Goal: Information Seeking & Learning: Compare options

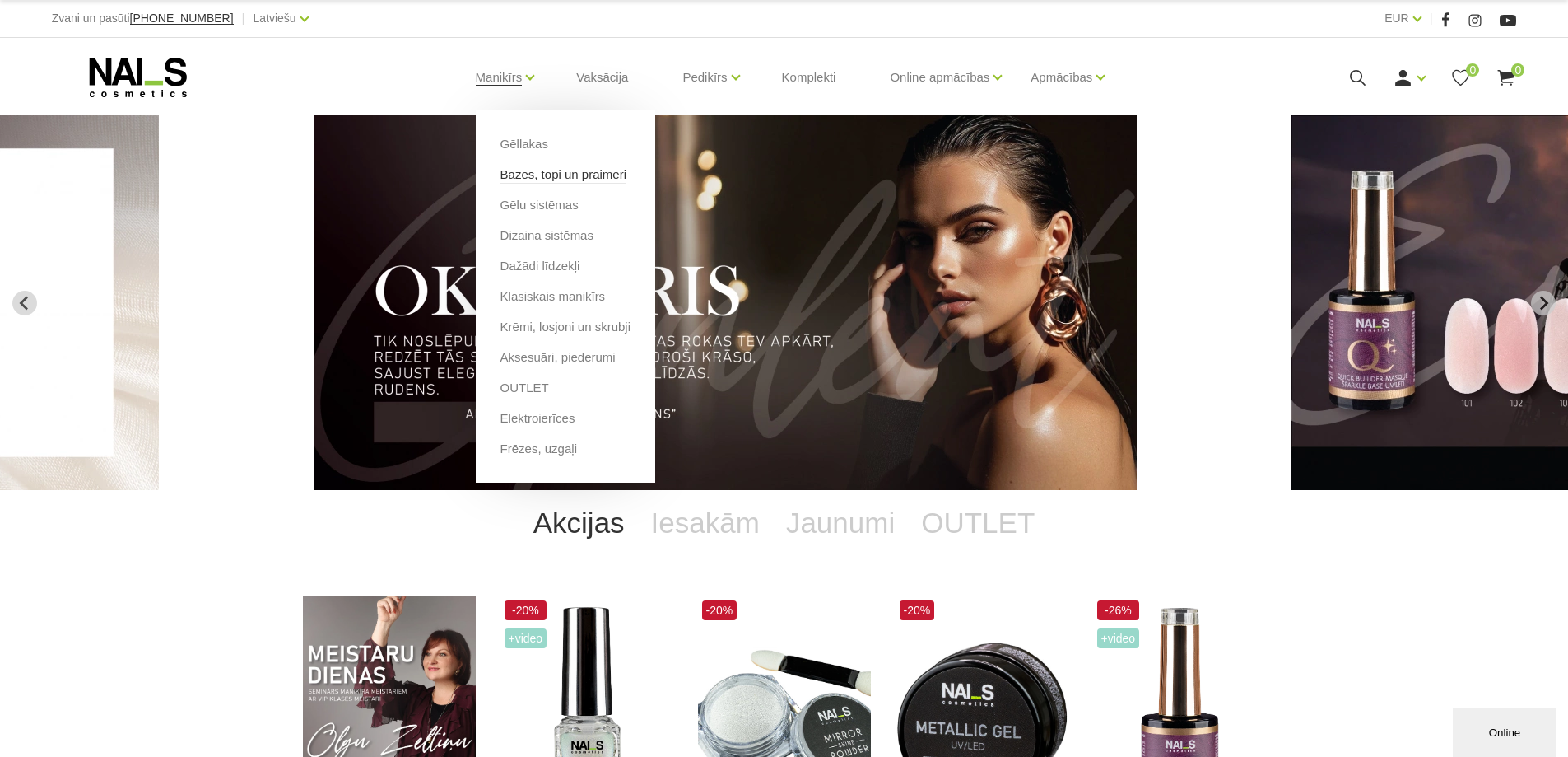
click at [545, 174] on link "Bāzes, topi un praimeri" at bounding box center [563, 174] width 126 height 18
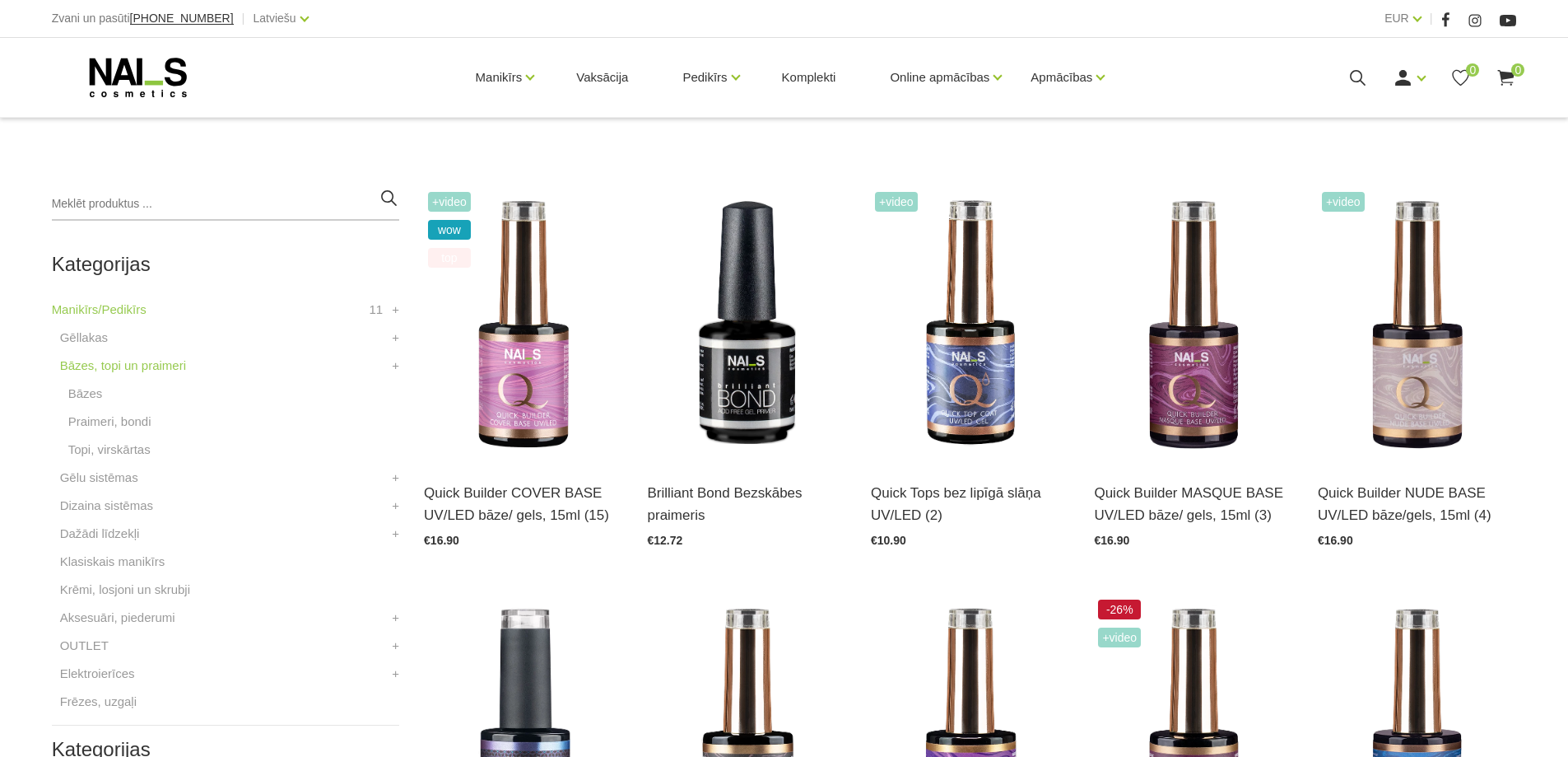
scroll to position [329, 0]
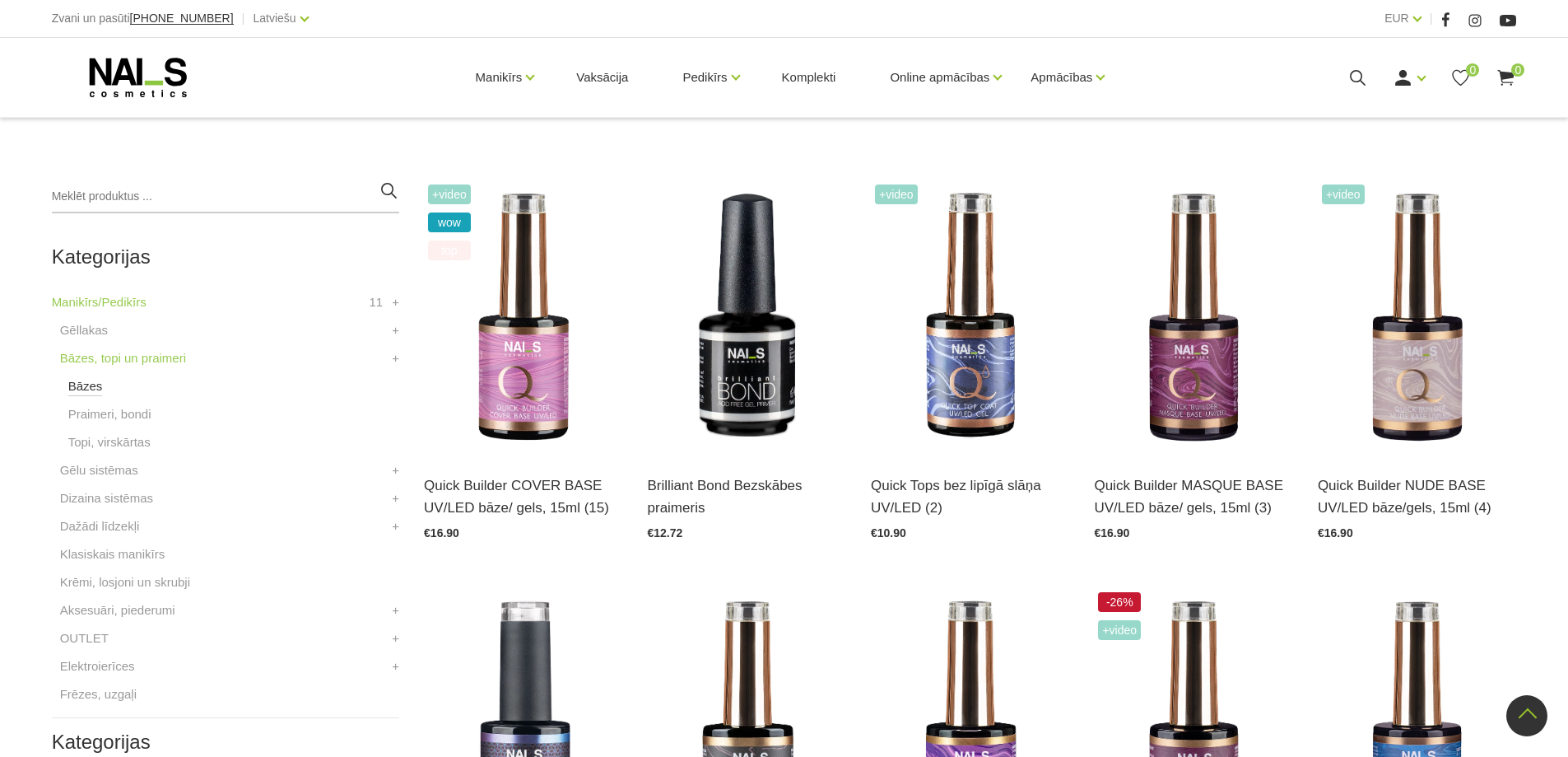
click at [93, 385] on link "Bāzes" at bounding box center [85, 386] width 34 height 20
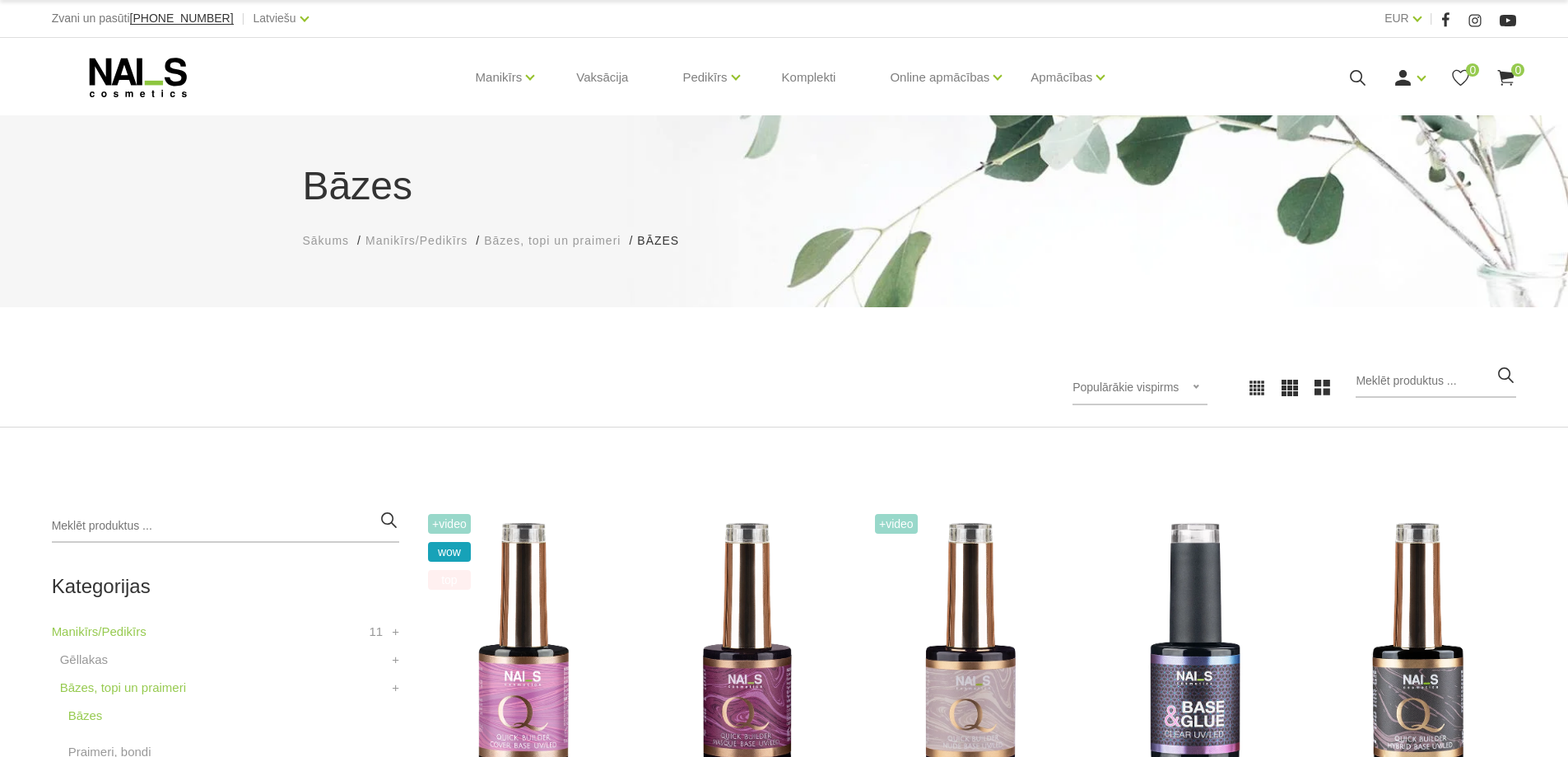
scroll to position [576, 0]
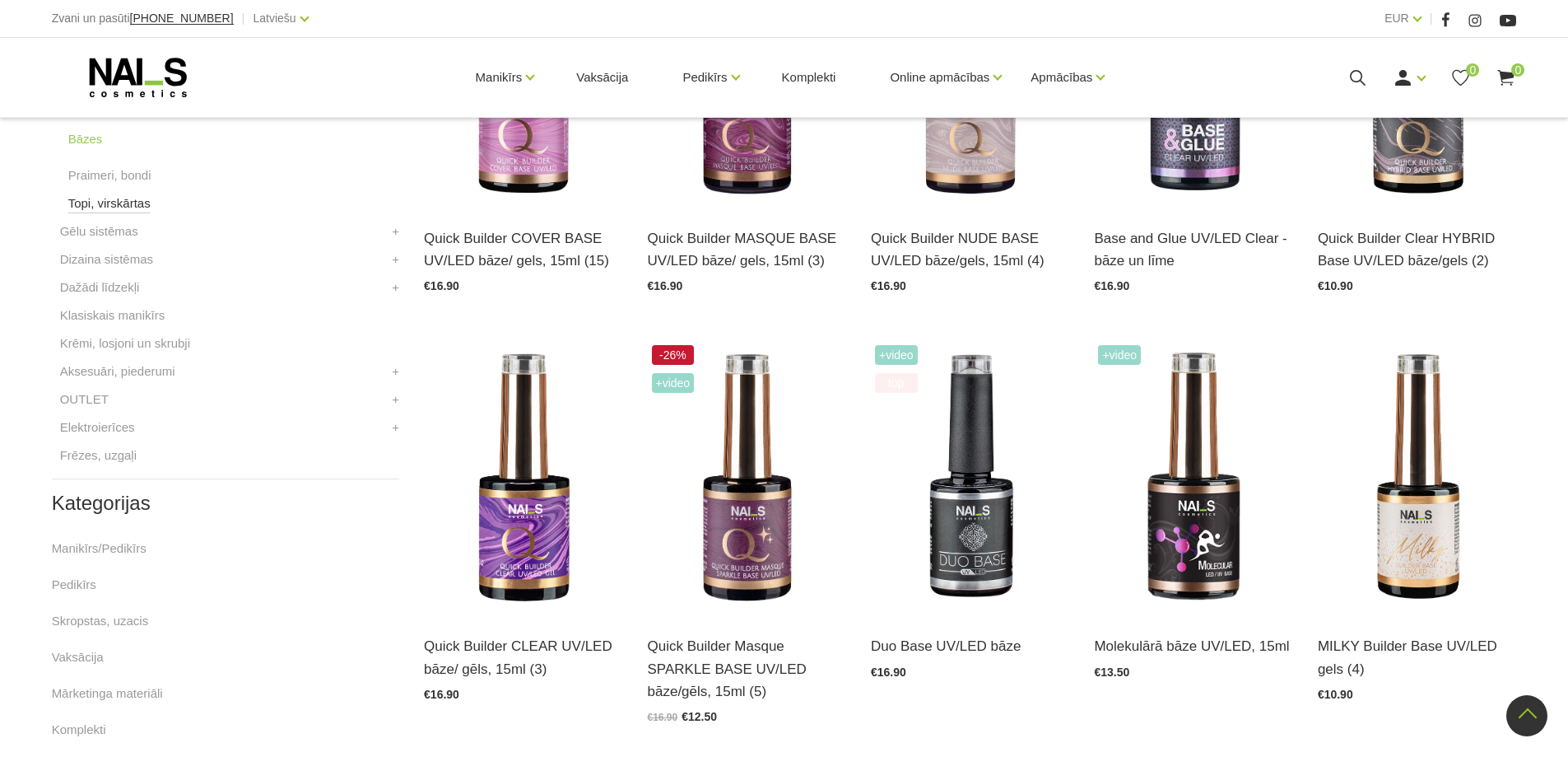
click at [133, 204] on link "Topi, virskārtas" at bounding box center [110, 204] width 82 height 20
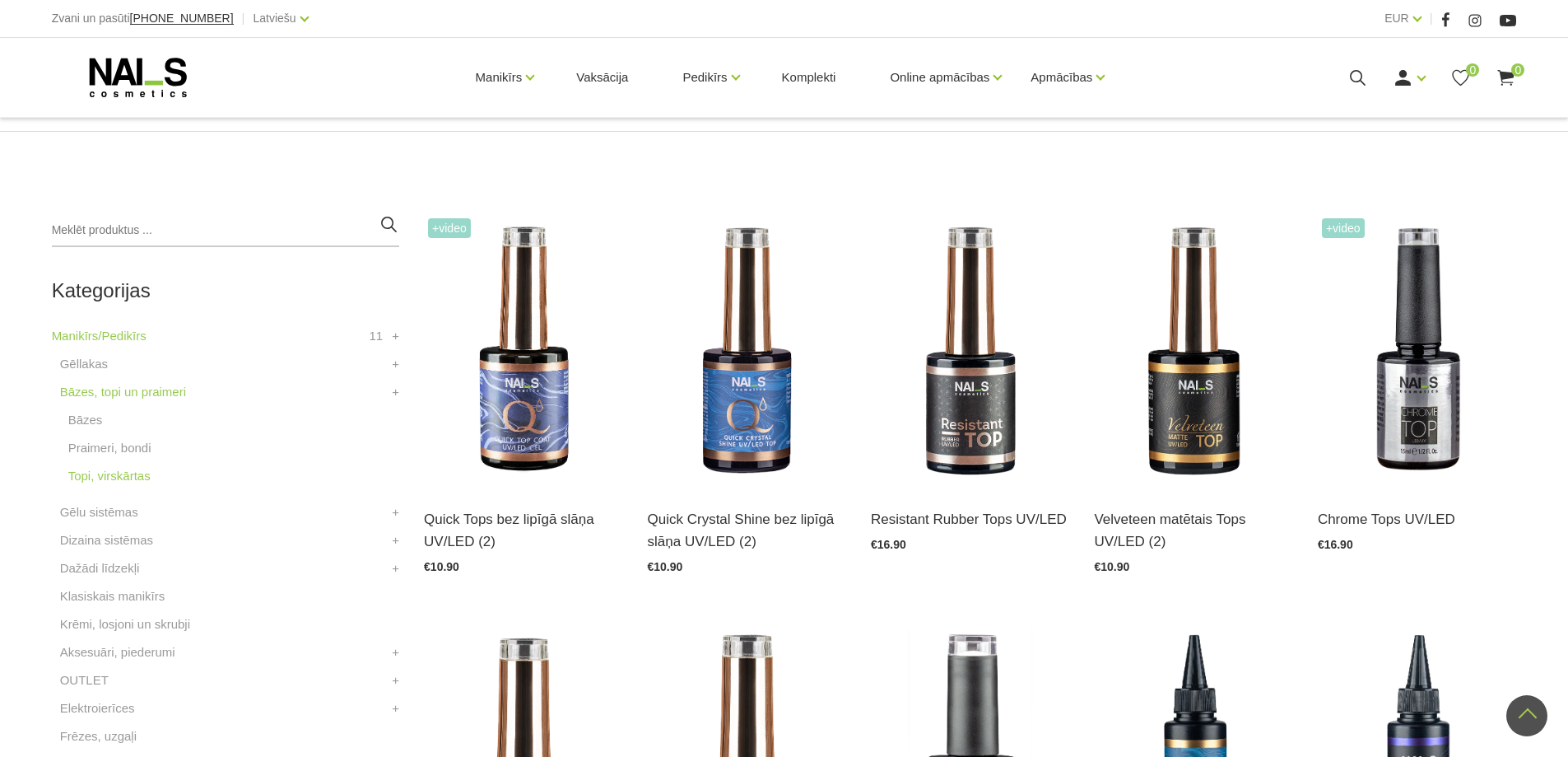
scroll to position [199, 0]
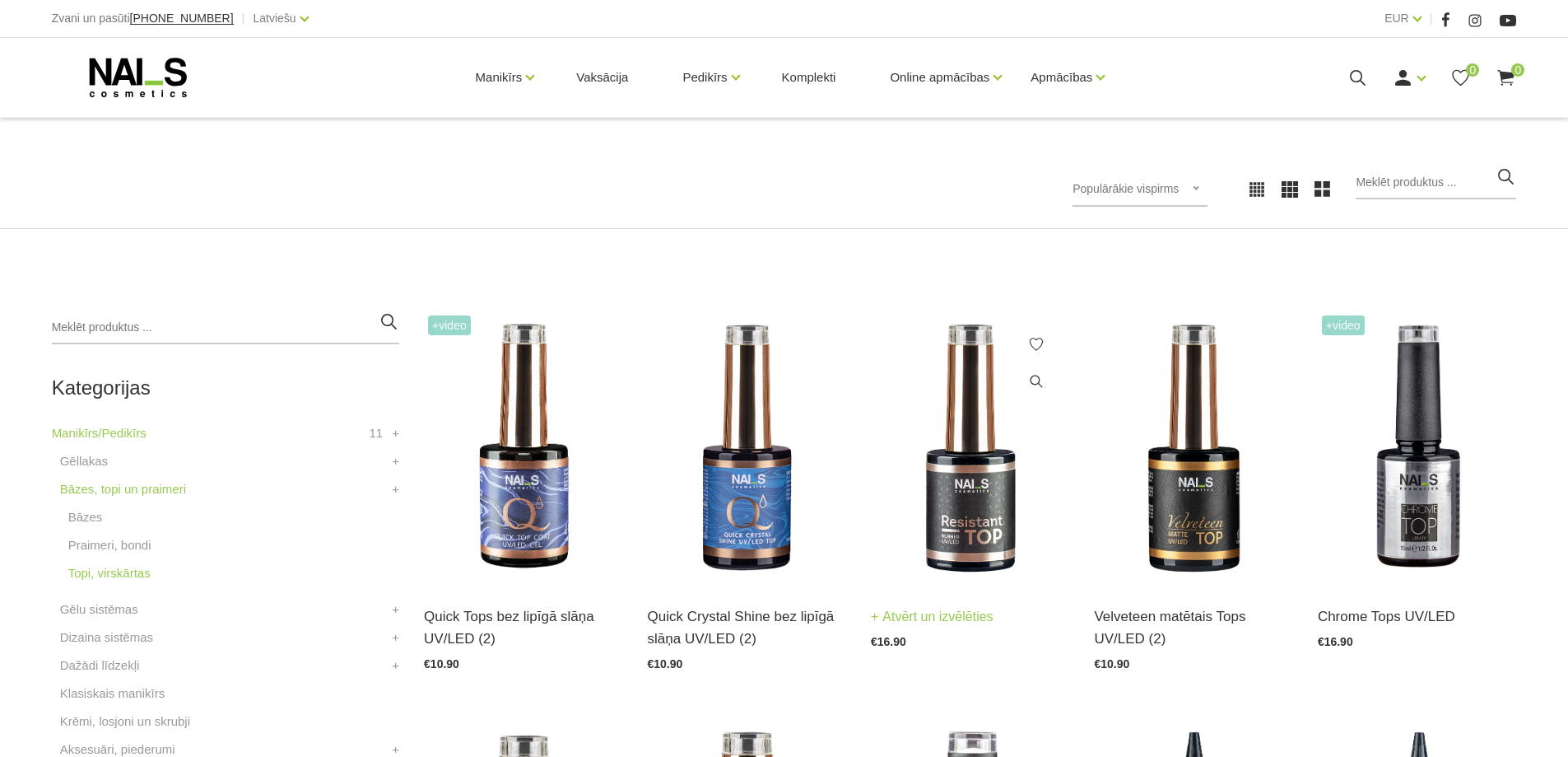
click at [974, 504] on img at bounding box center [969, 448] width 199 height 273
click at [98, 469] on link "Gēllakas" at bounding box center [83, 461] width 48 height 20
click at [98, 468] on link "Gēllakas" at bounding box center [83, 461] width 48 height 20
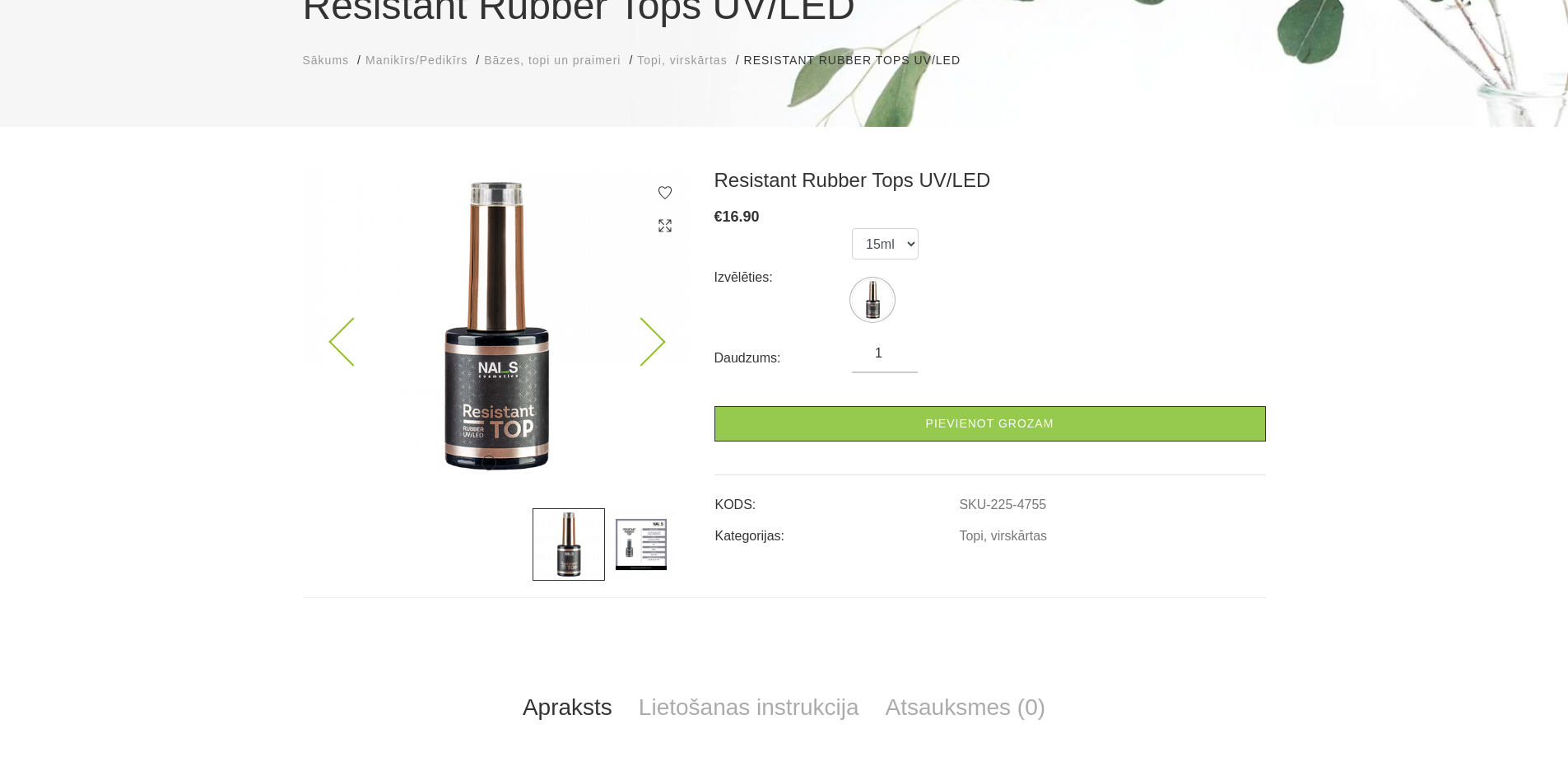
scroll to position [329, 0]
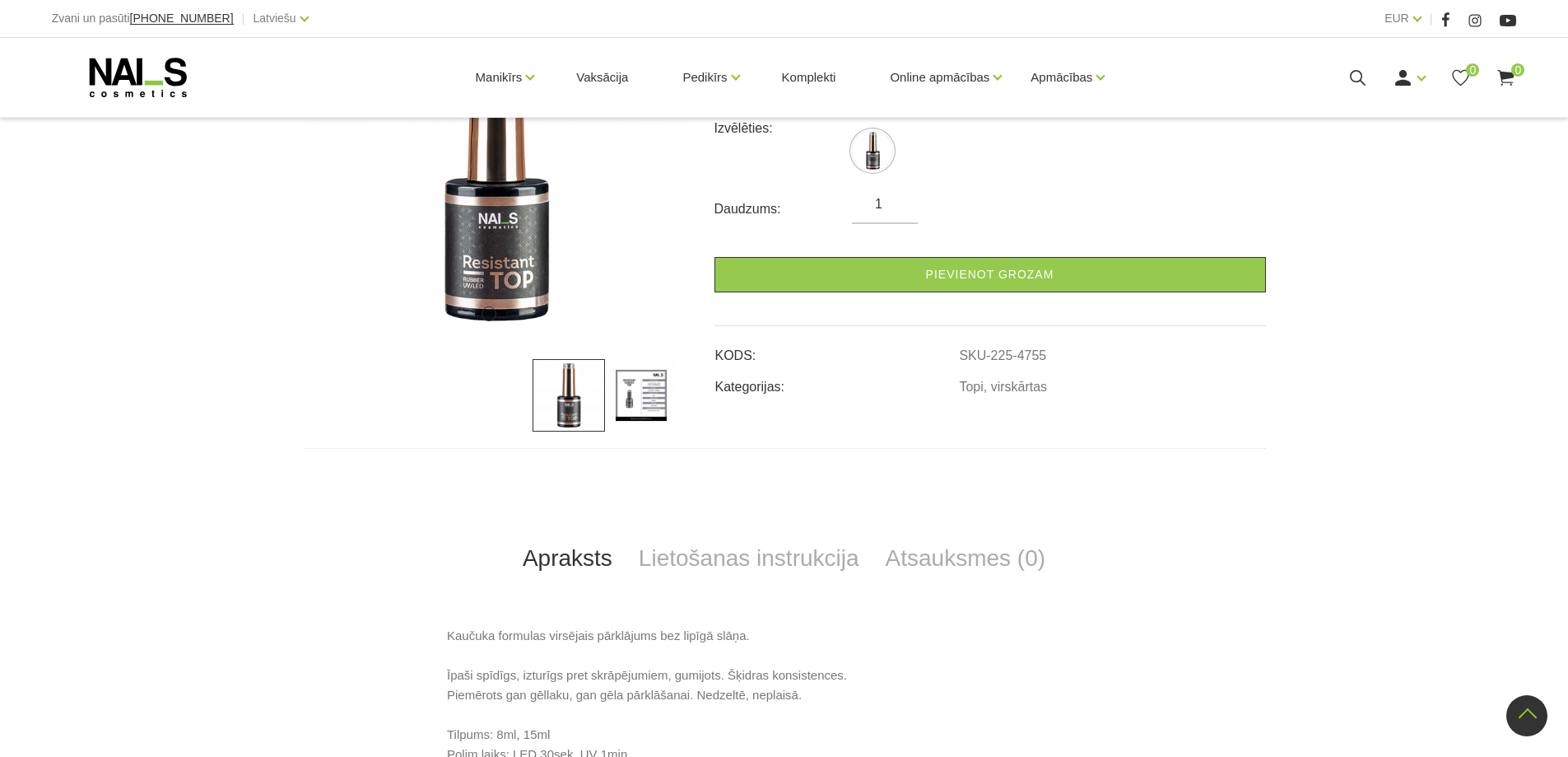
click at [669, 404] on img at bounding box center [641, 396] width 72 height 72
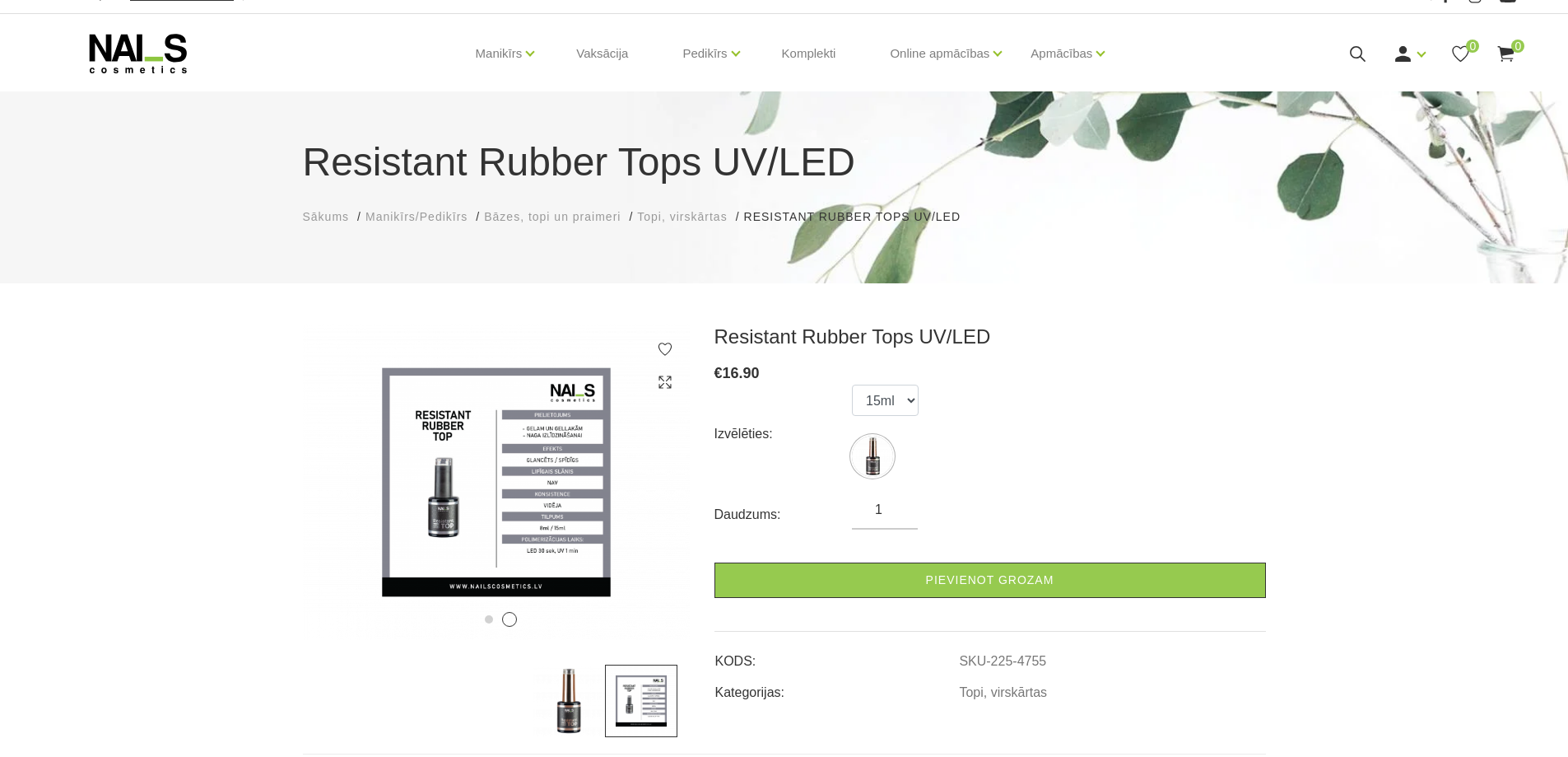
scroll to position [0, 0]
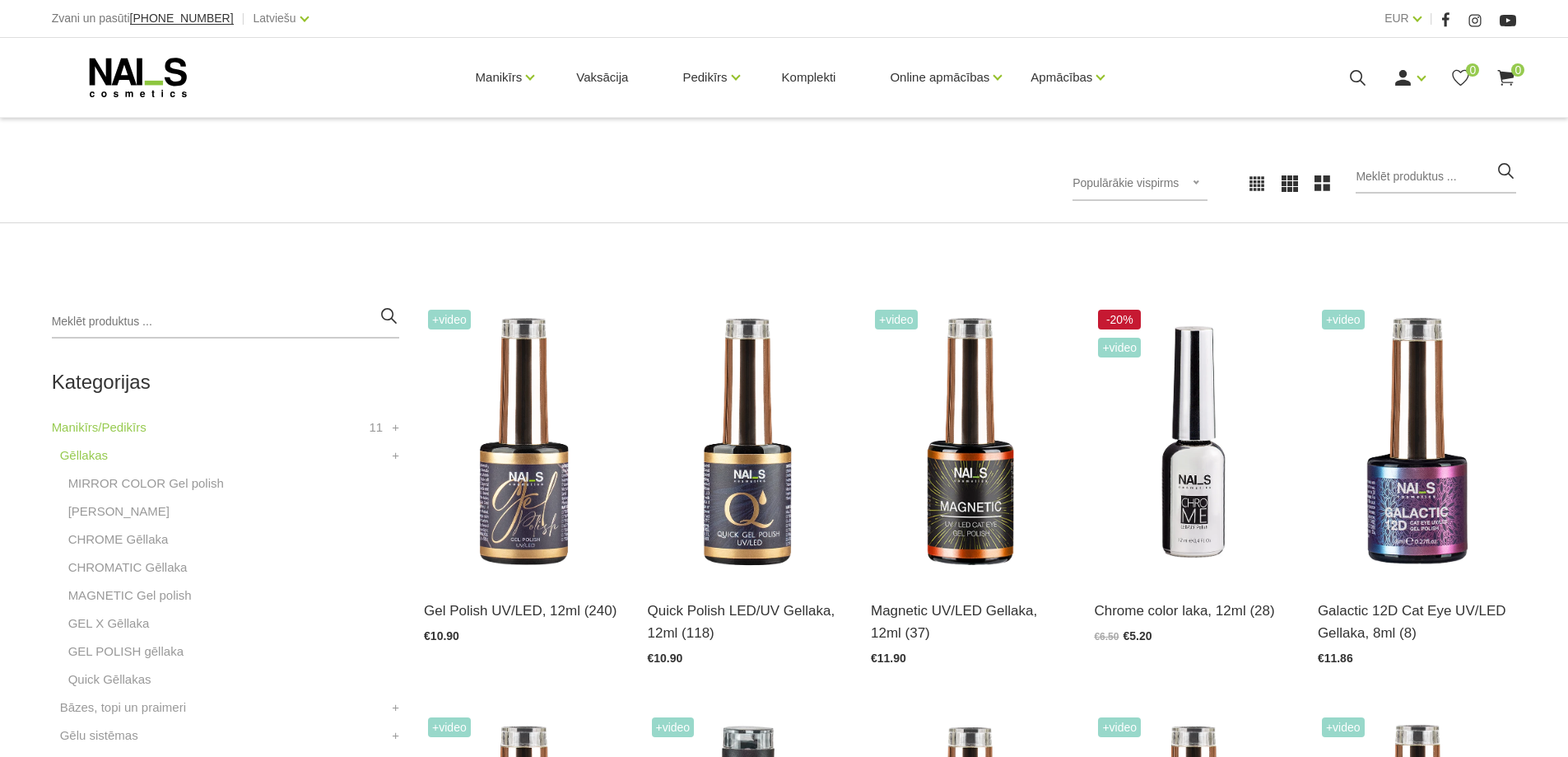
scroll to position [369, 0]
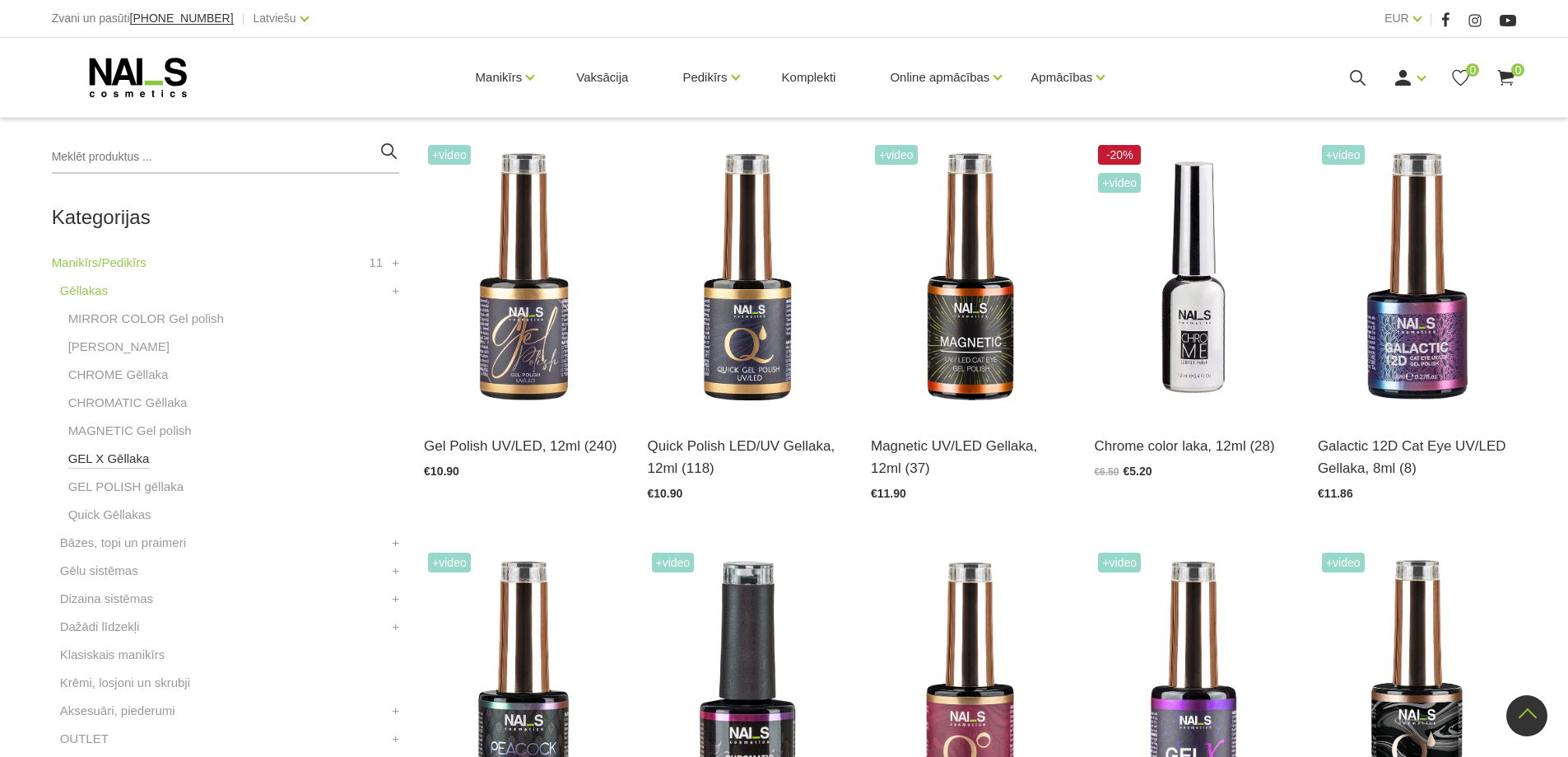
click at [134, 457] on link "GEL X Gēllaka" at bounding box center [109, 458] width 81 height 20
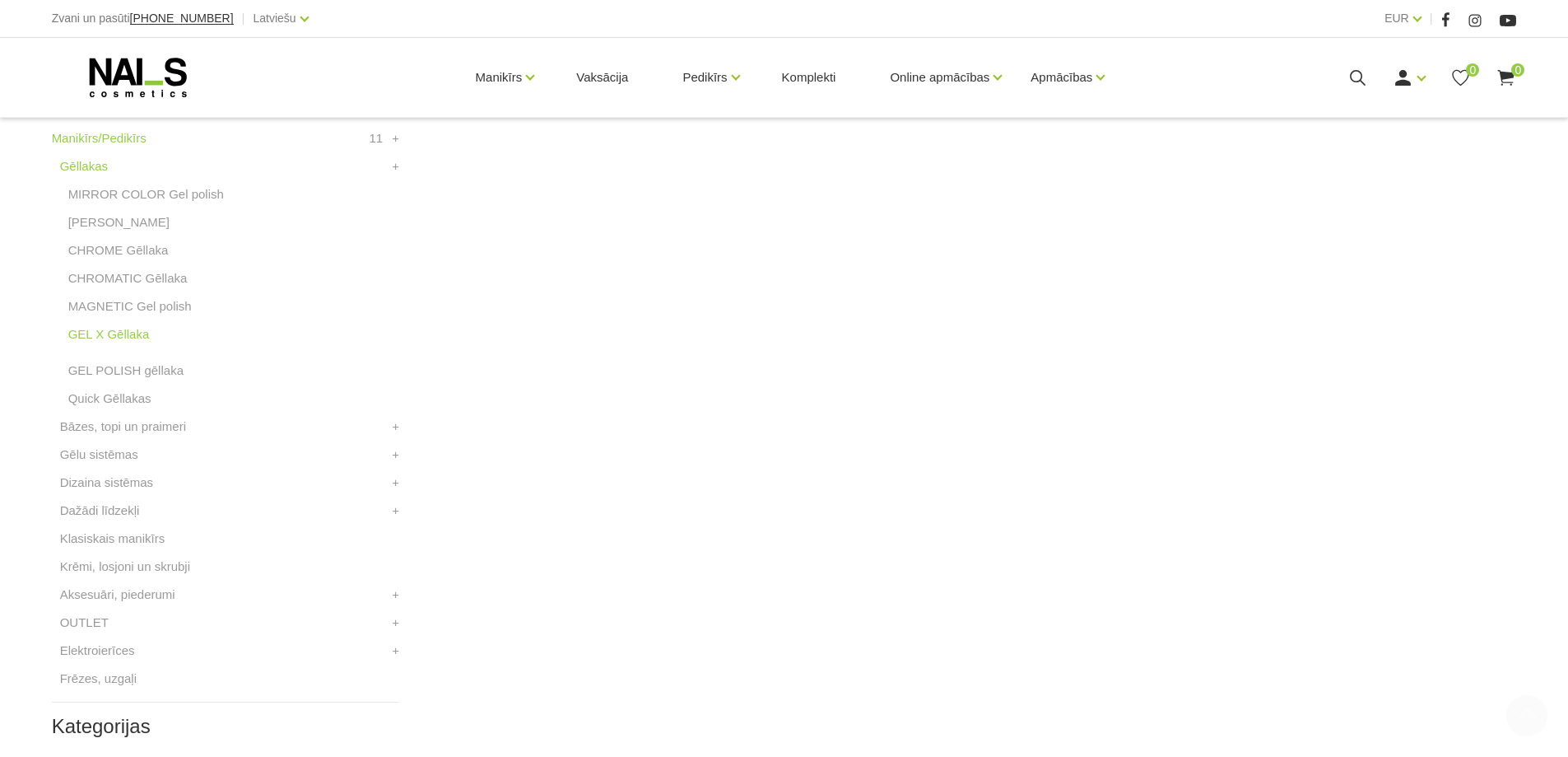
scroll to position [494, 0]
click at [137, 426] on link "Bāzes, topi un praimeri" at bounding box center [122, 426] width 126 height 20
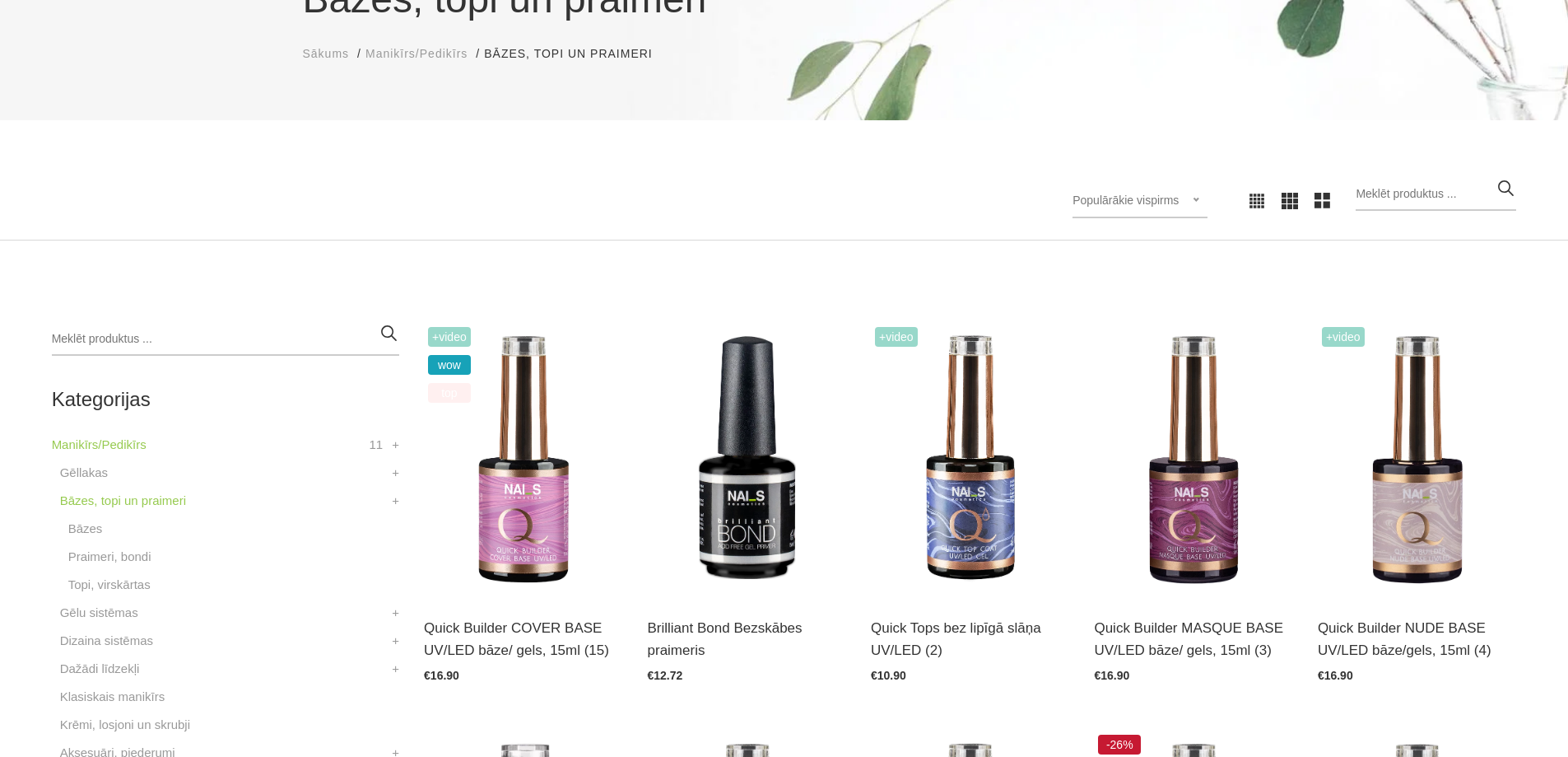
scroll to position [411, 0]
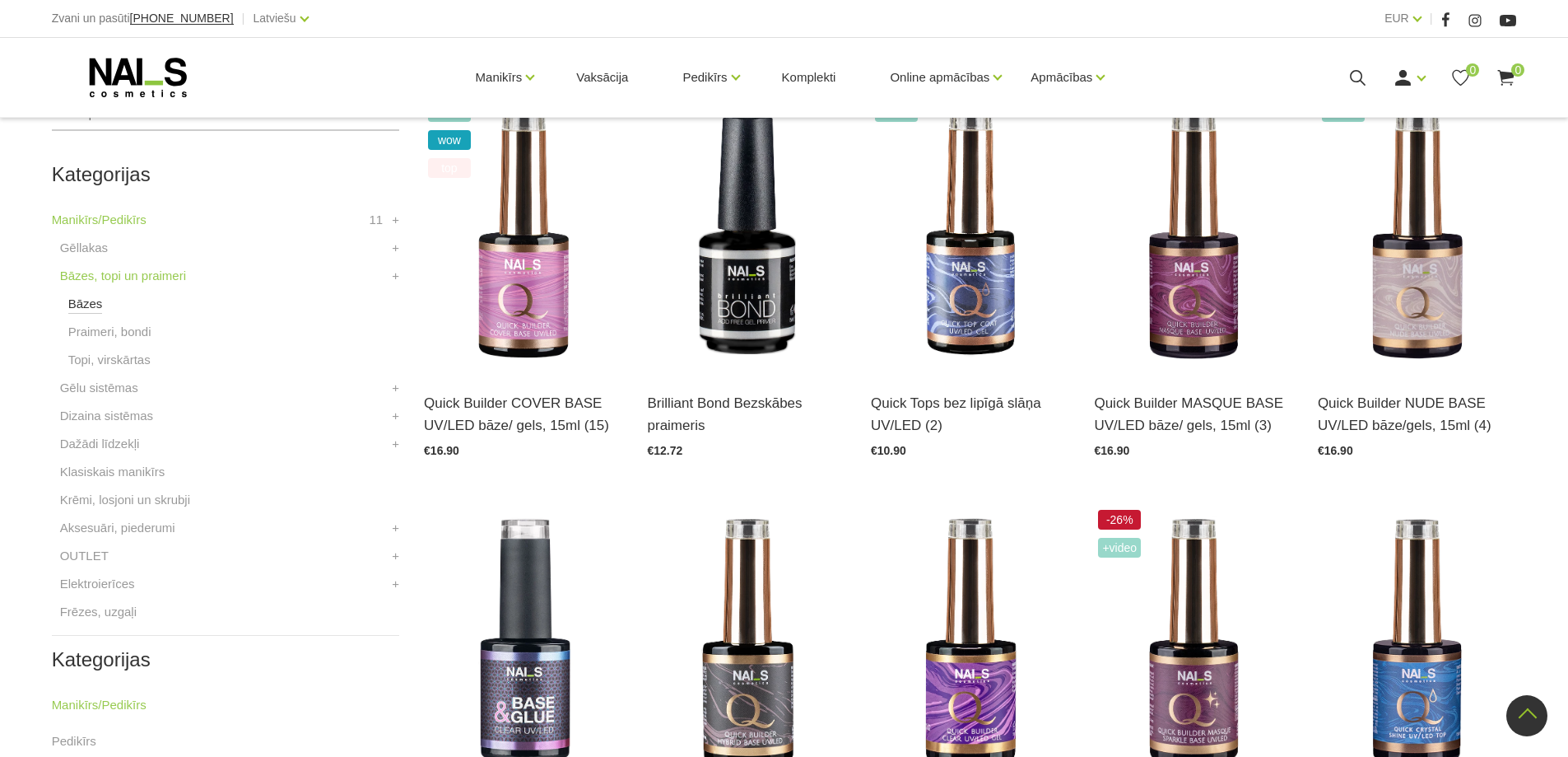
click at [88, 303] on link "Bāzes" at bounding box center [85, 304] width 34 height 20
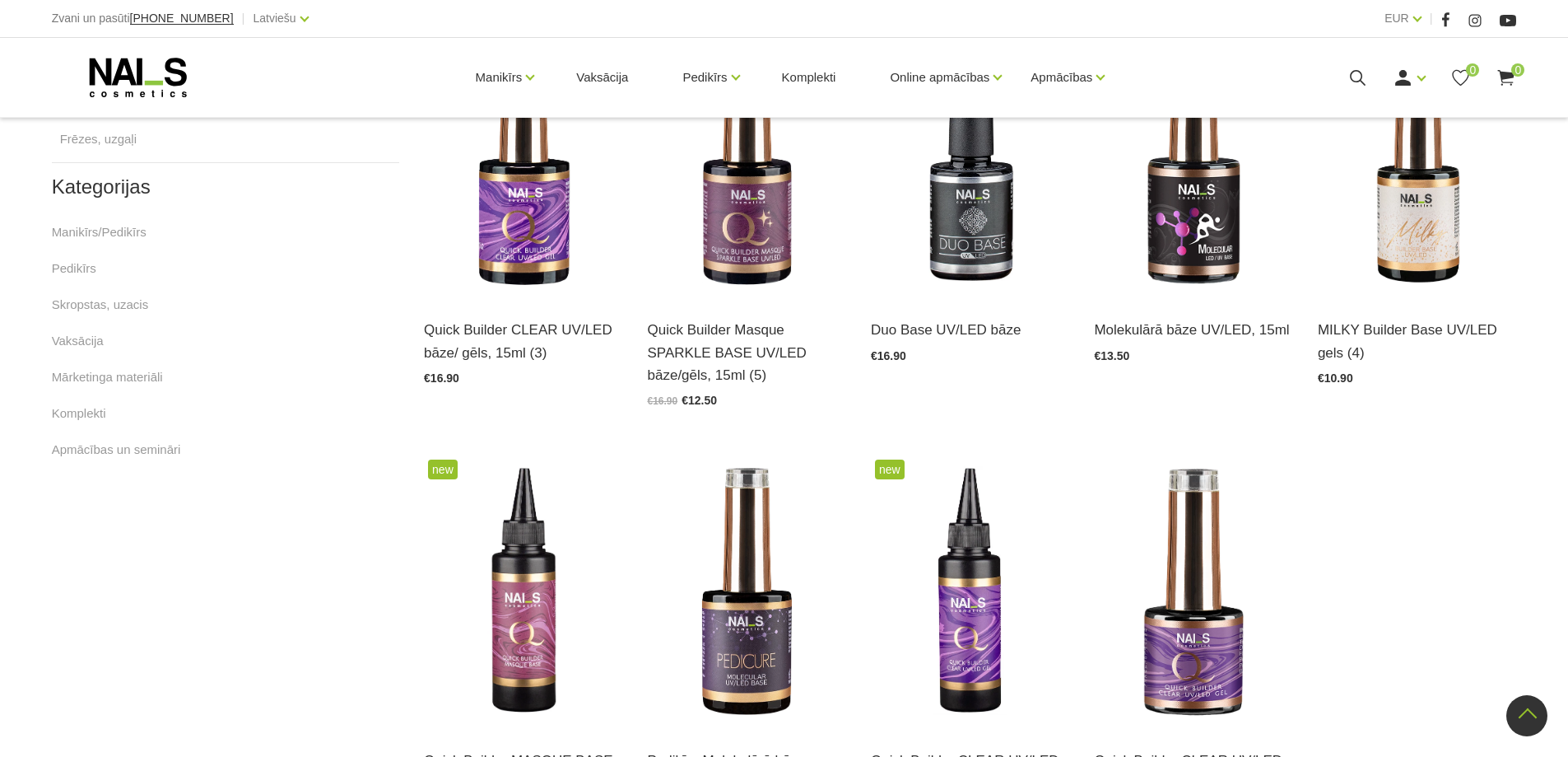
scroll to position [906, 0]
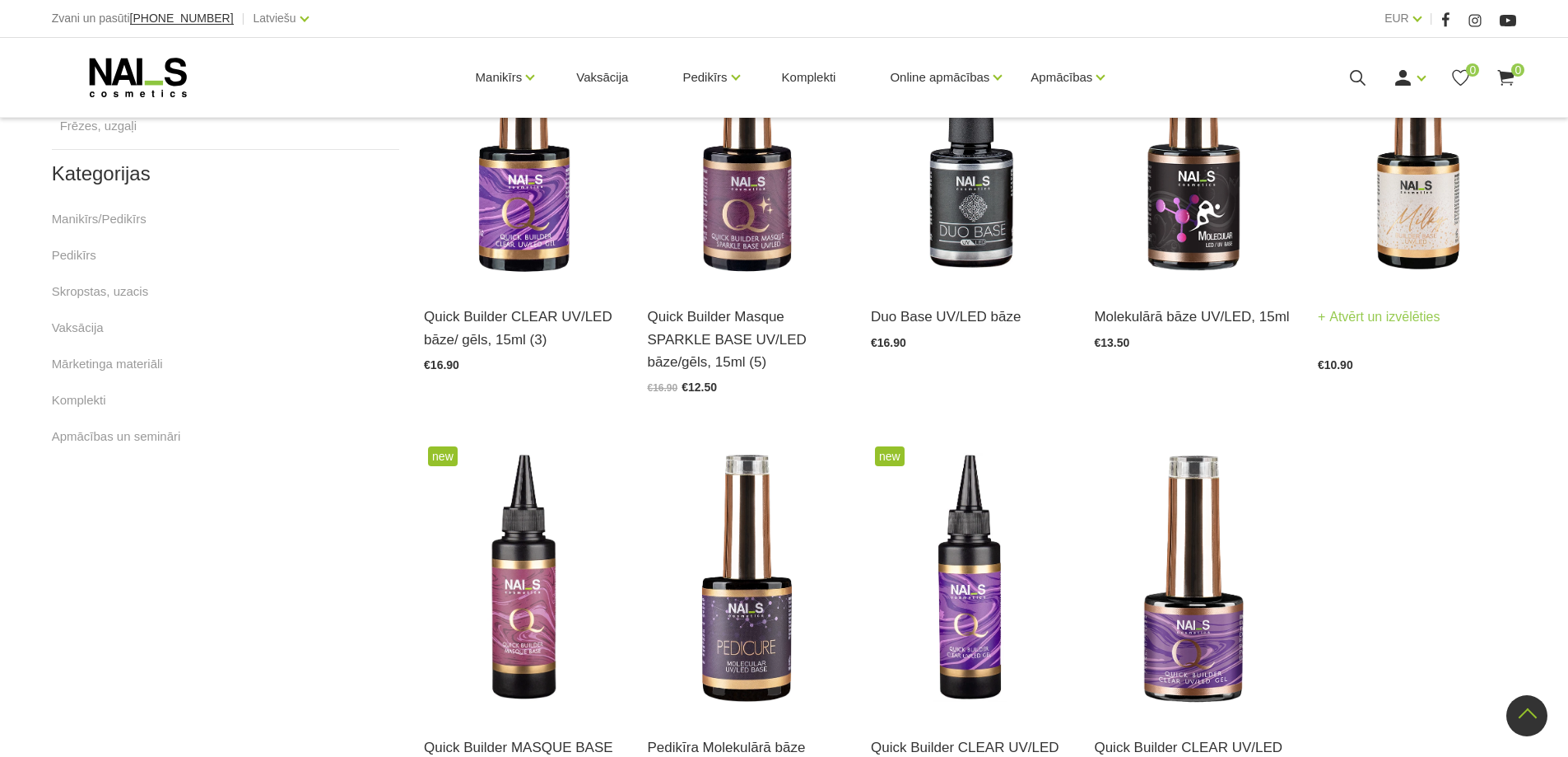
click at [1427, 213] on img at bounding box center [1416, 148] width 199 height 273
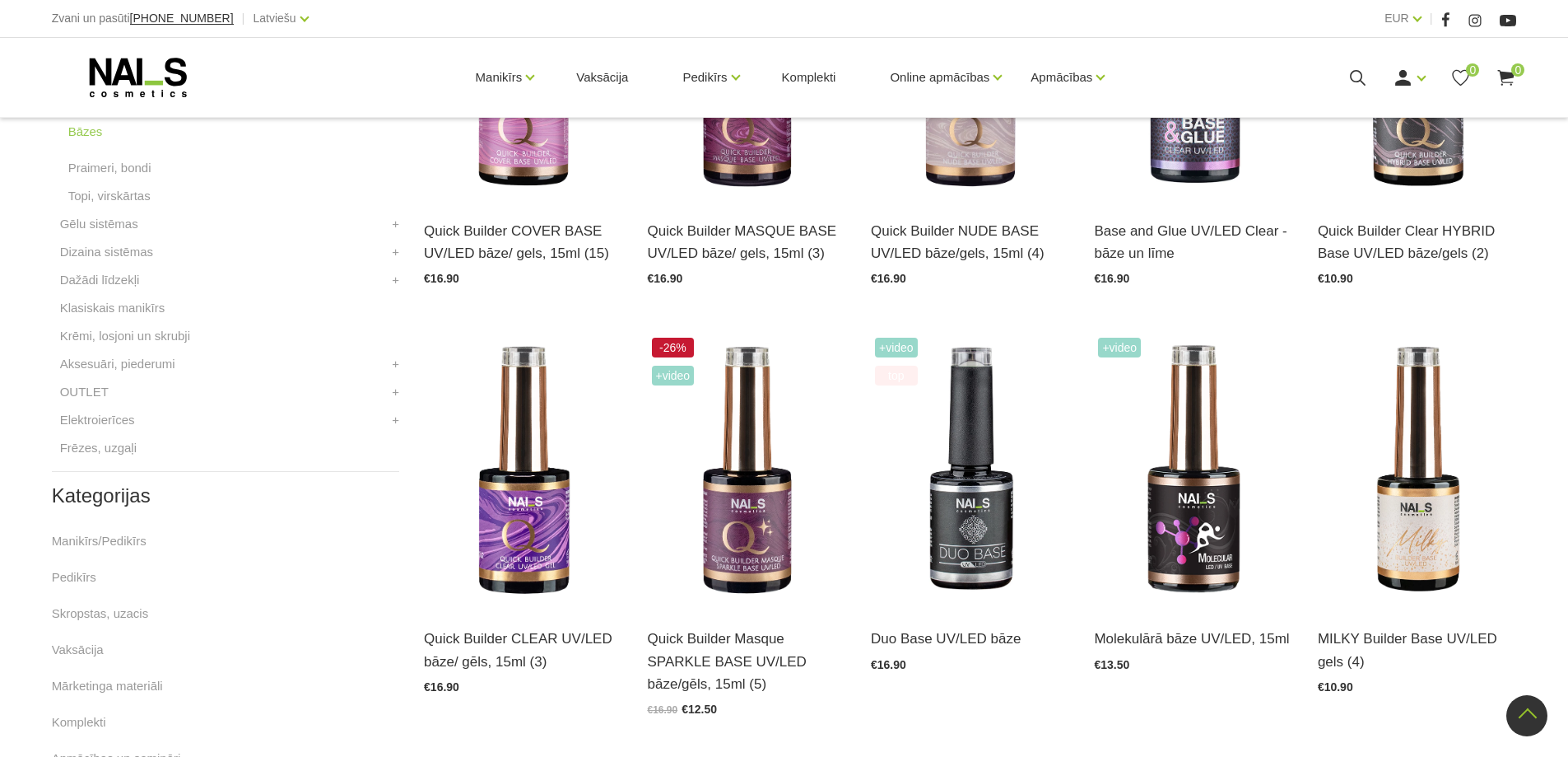
scroll to position [494, 0]
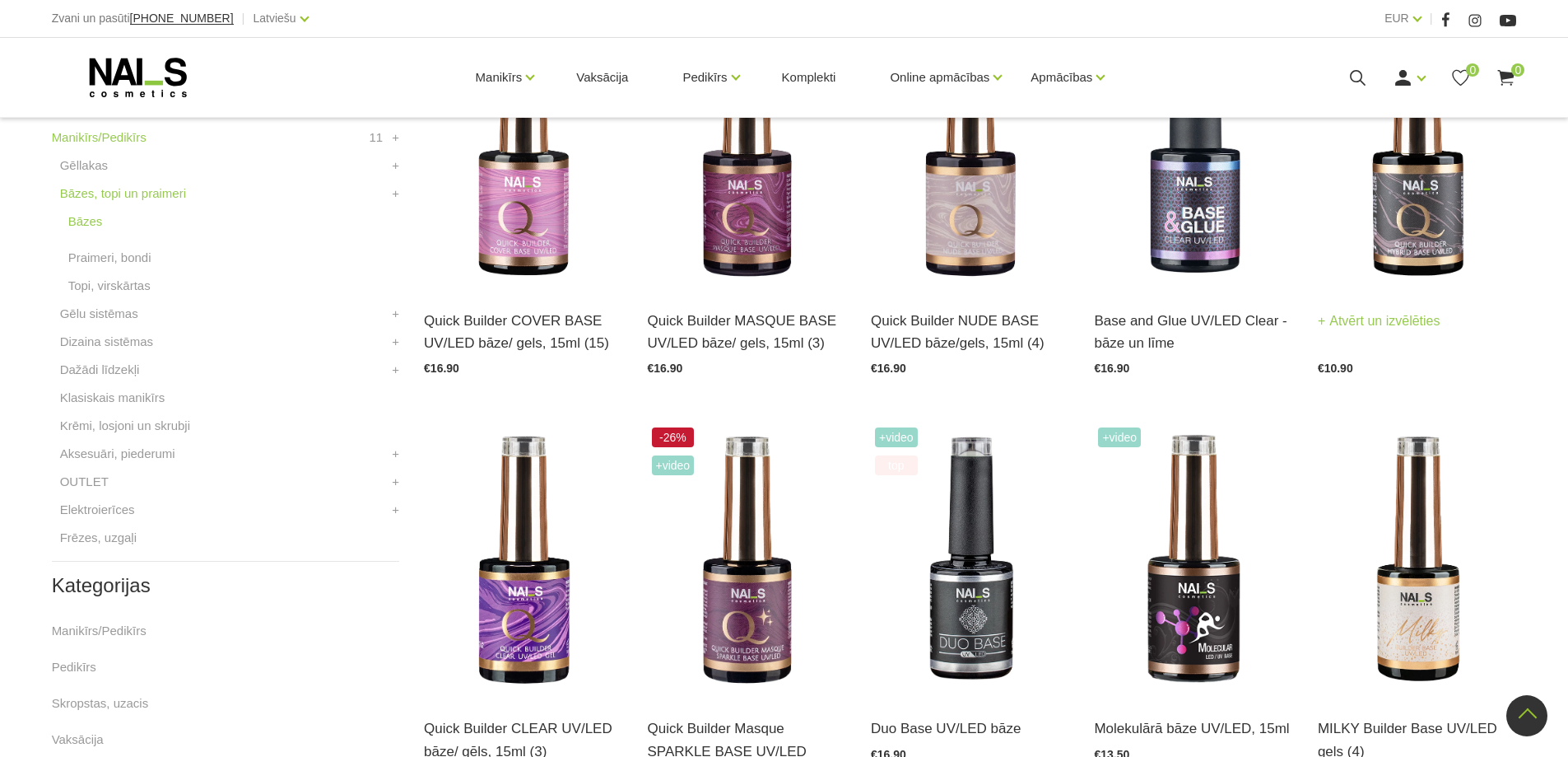
click at [1434, 229] on img at bounding box center [1416, 152] width 199 height 273
click at [133, 256] on link "Praimeri, bondi" at bounding box center [110, 258] width 83 height 20
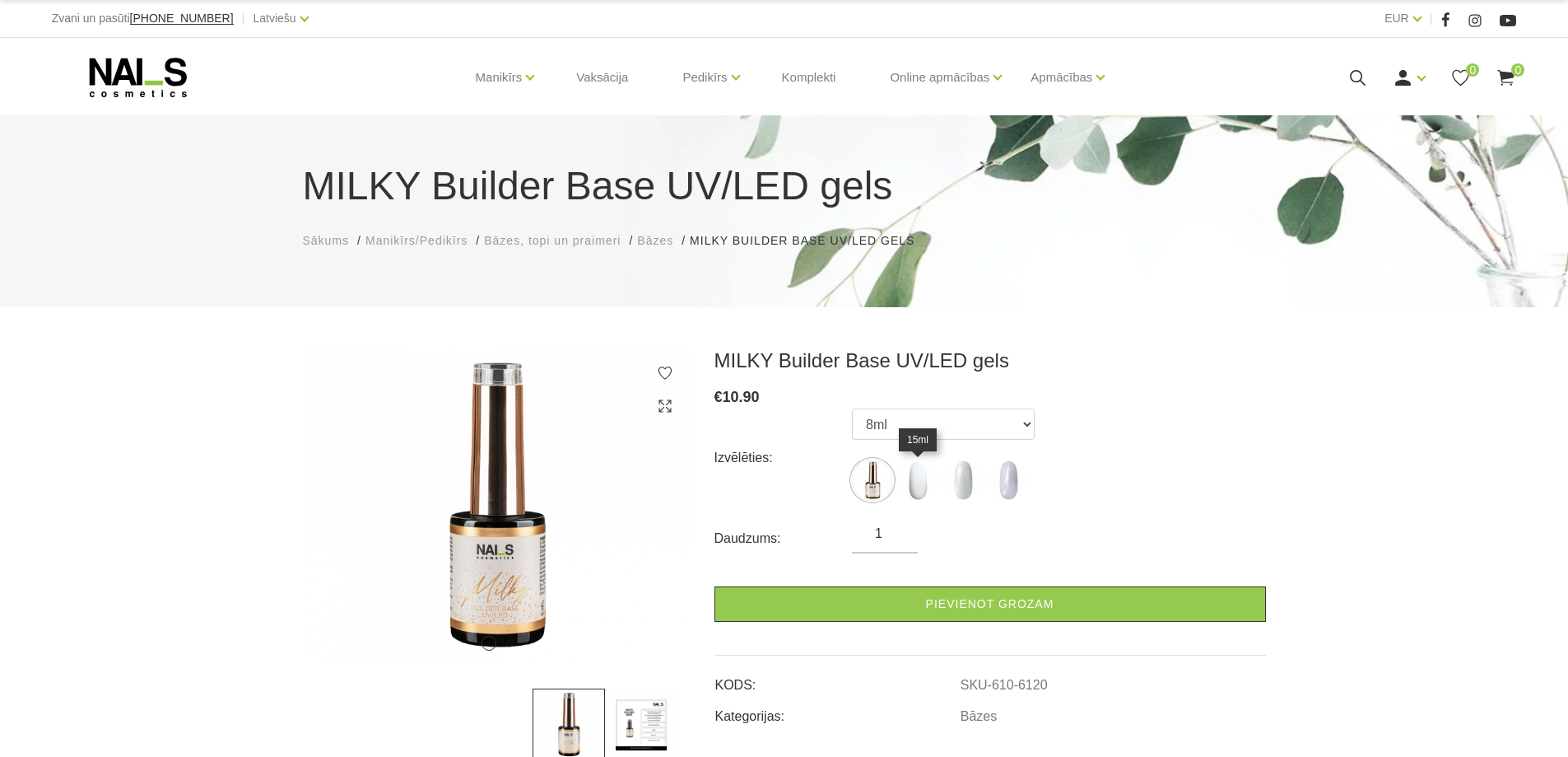
click at [917, 491] on img at bounding box center [917, 480] width 41 height 41
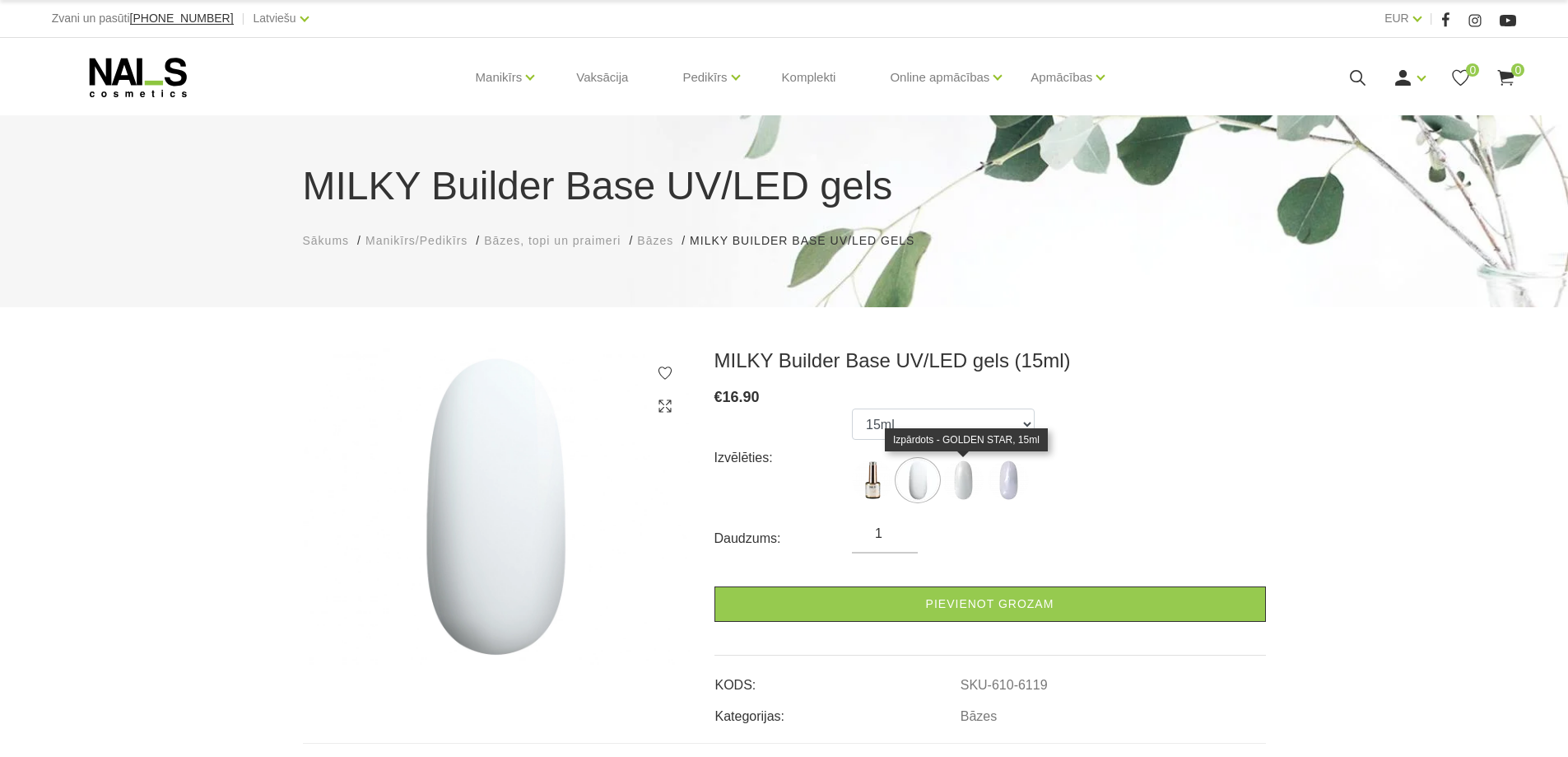
click at [962, 483] on img at bounding box center [963, 480] width 41 height 41
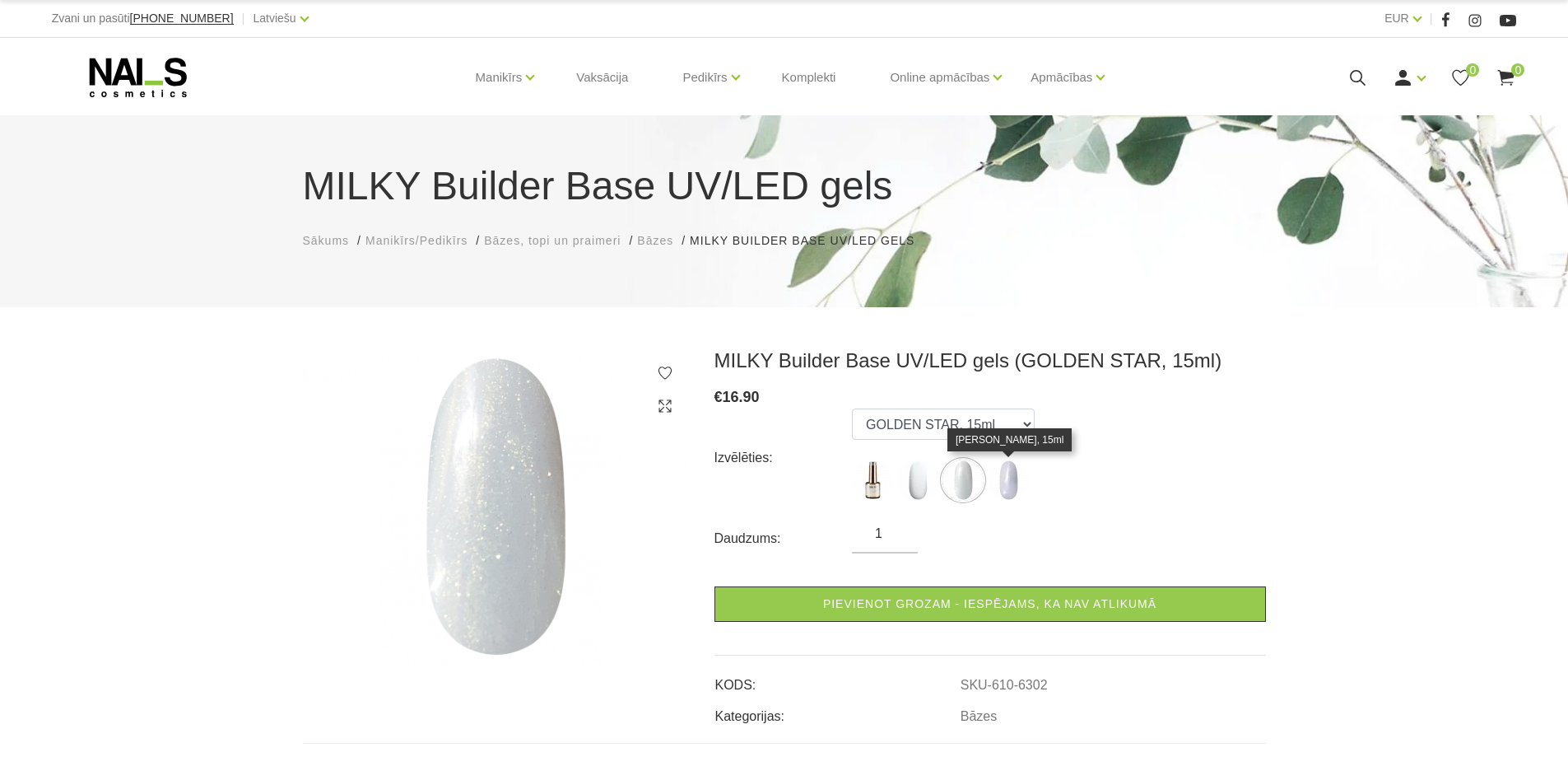
click at [1004, 483] on img at bounding box center [1008, 480] width 41 height 41
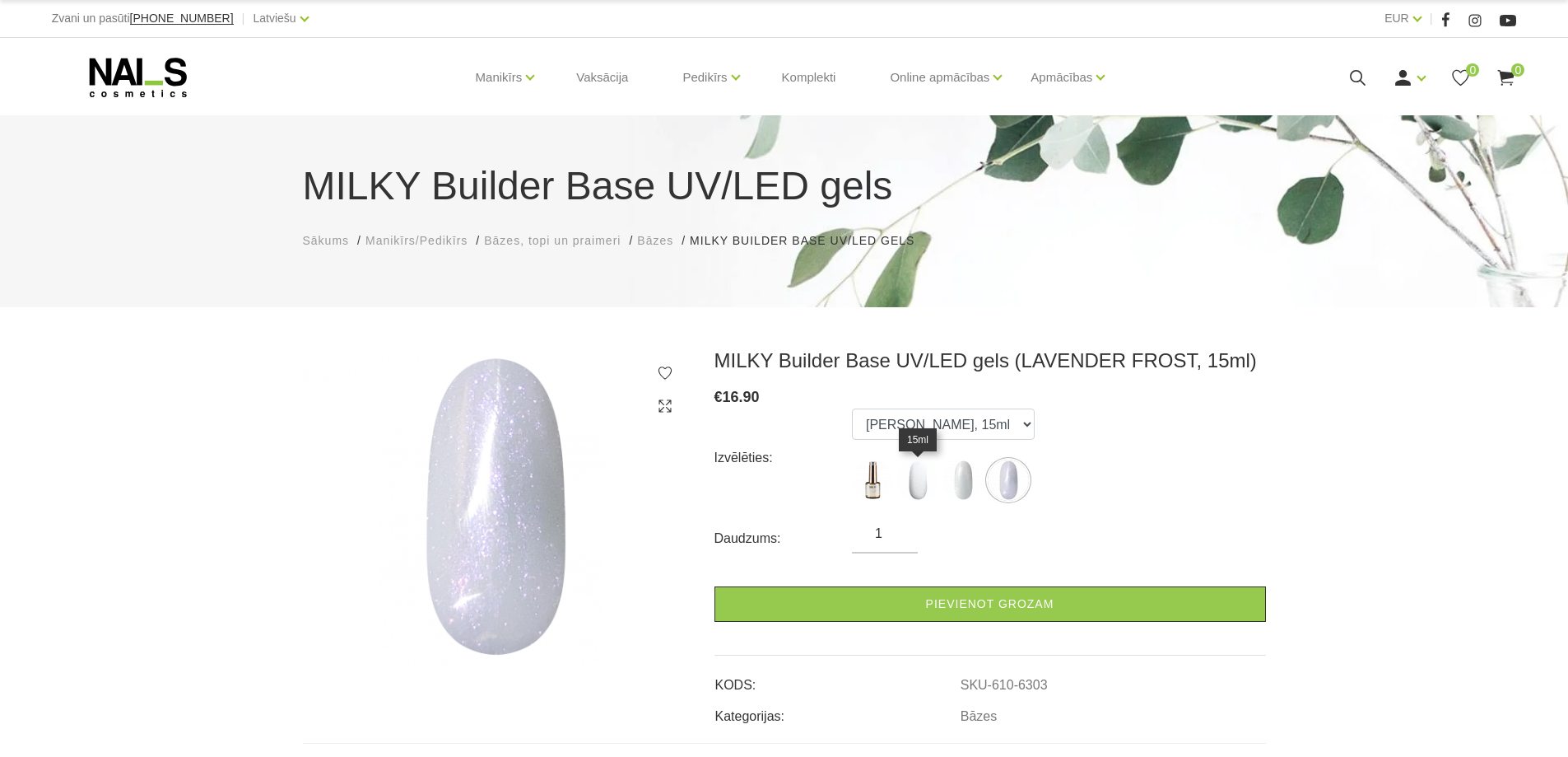
click at [927, 489] on img at bounding box center [917, 480] width 41 height 41
select select "6119"
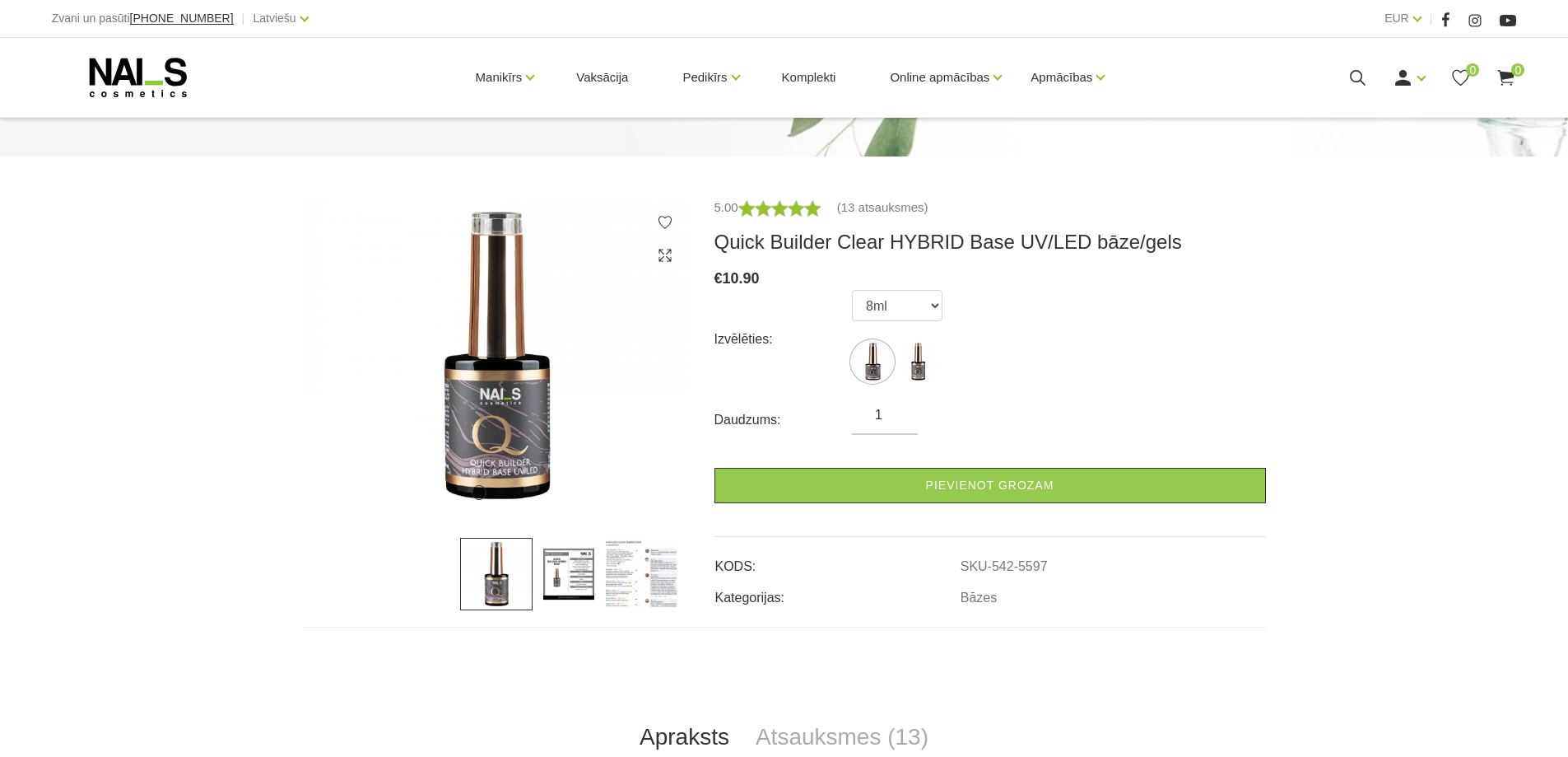
scroll to position [329, 0]
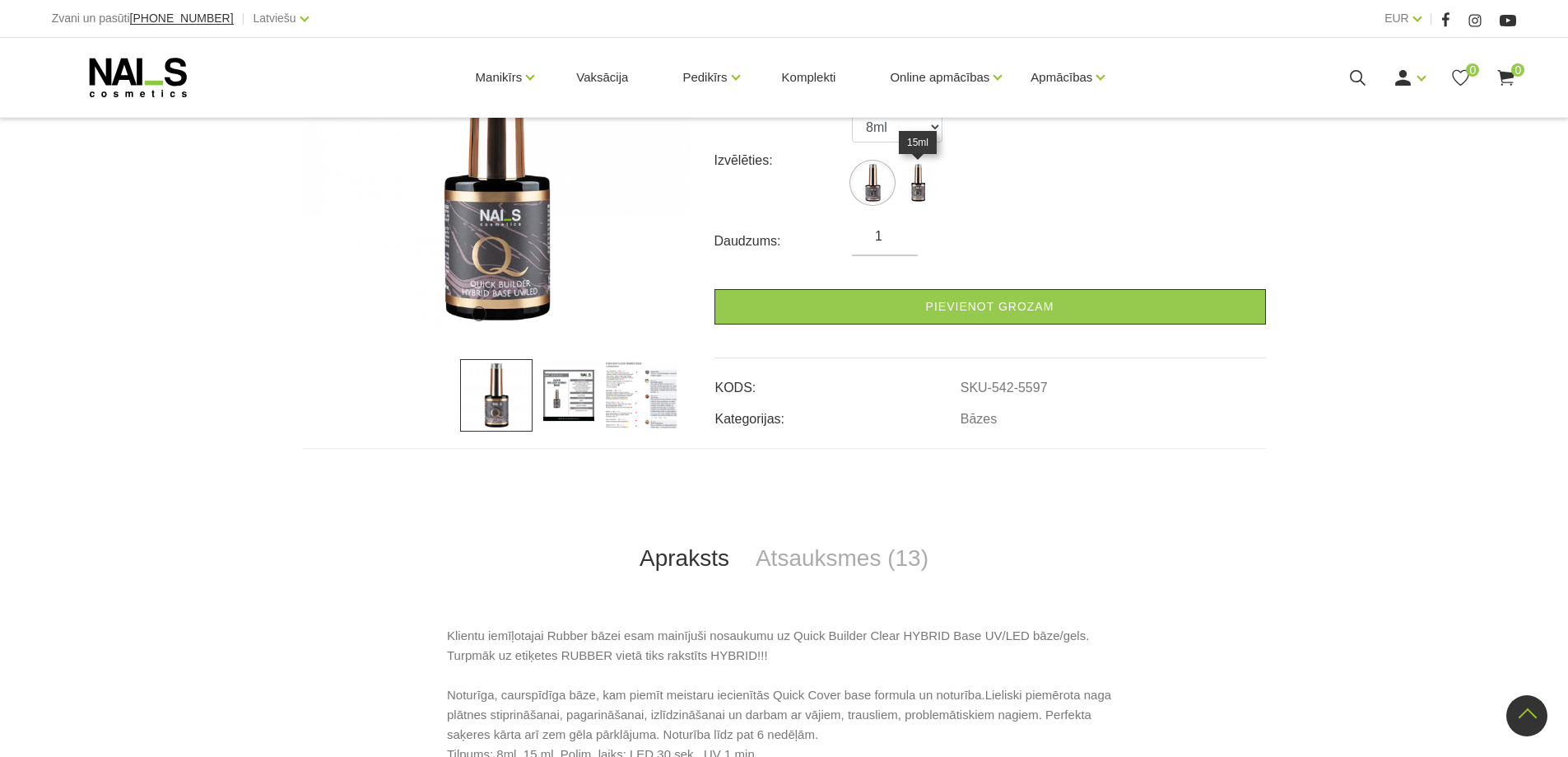
click at [919, 188] on img at bounding box center [917, 183] width 41 height 41
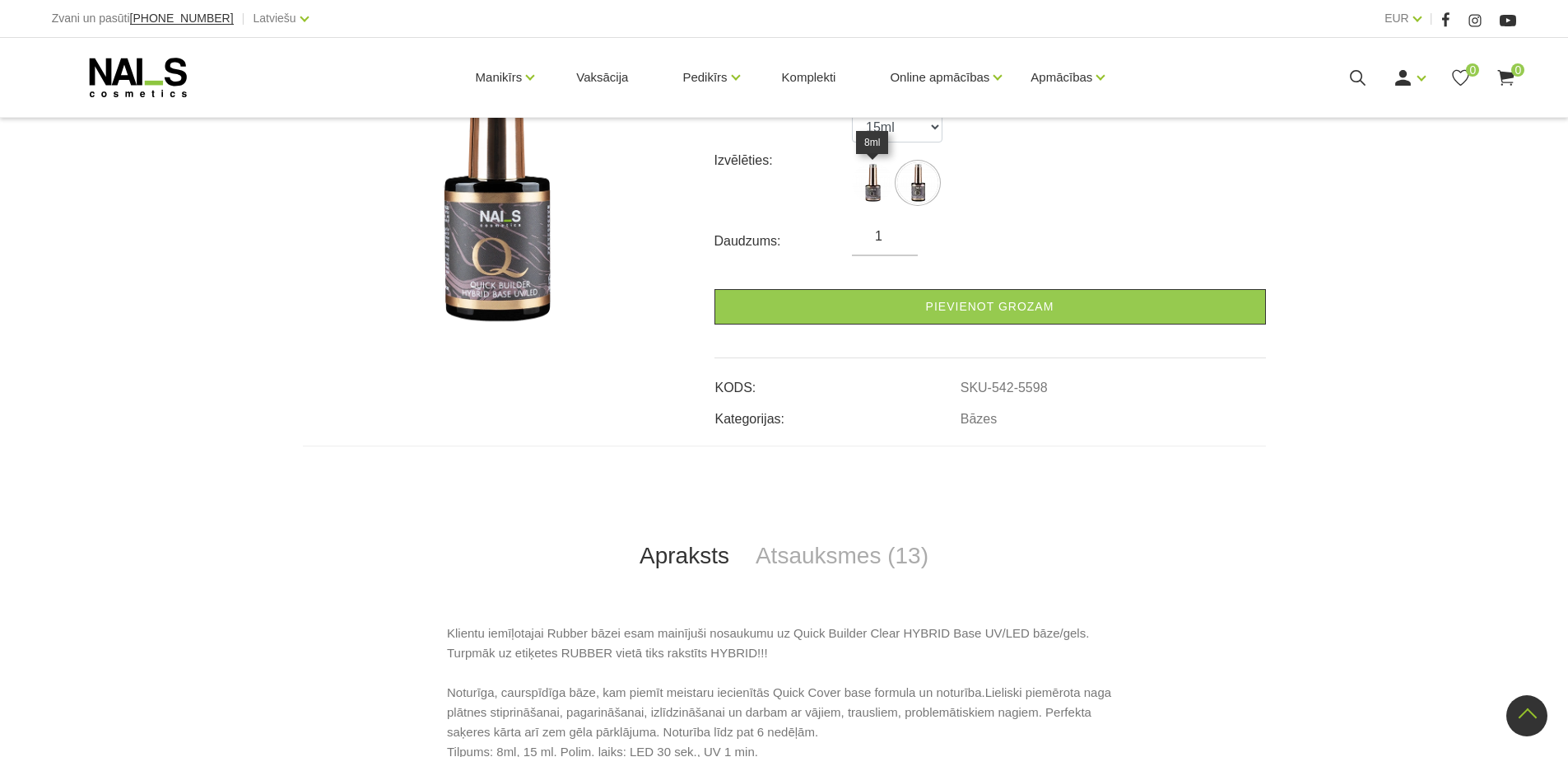
click at [862, 188] on img at bounding box center [872, 183] width 41 height 41
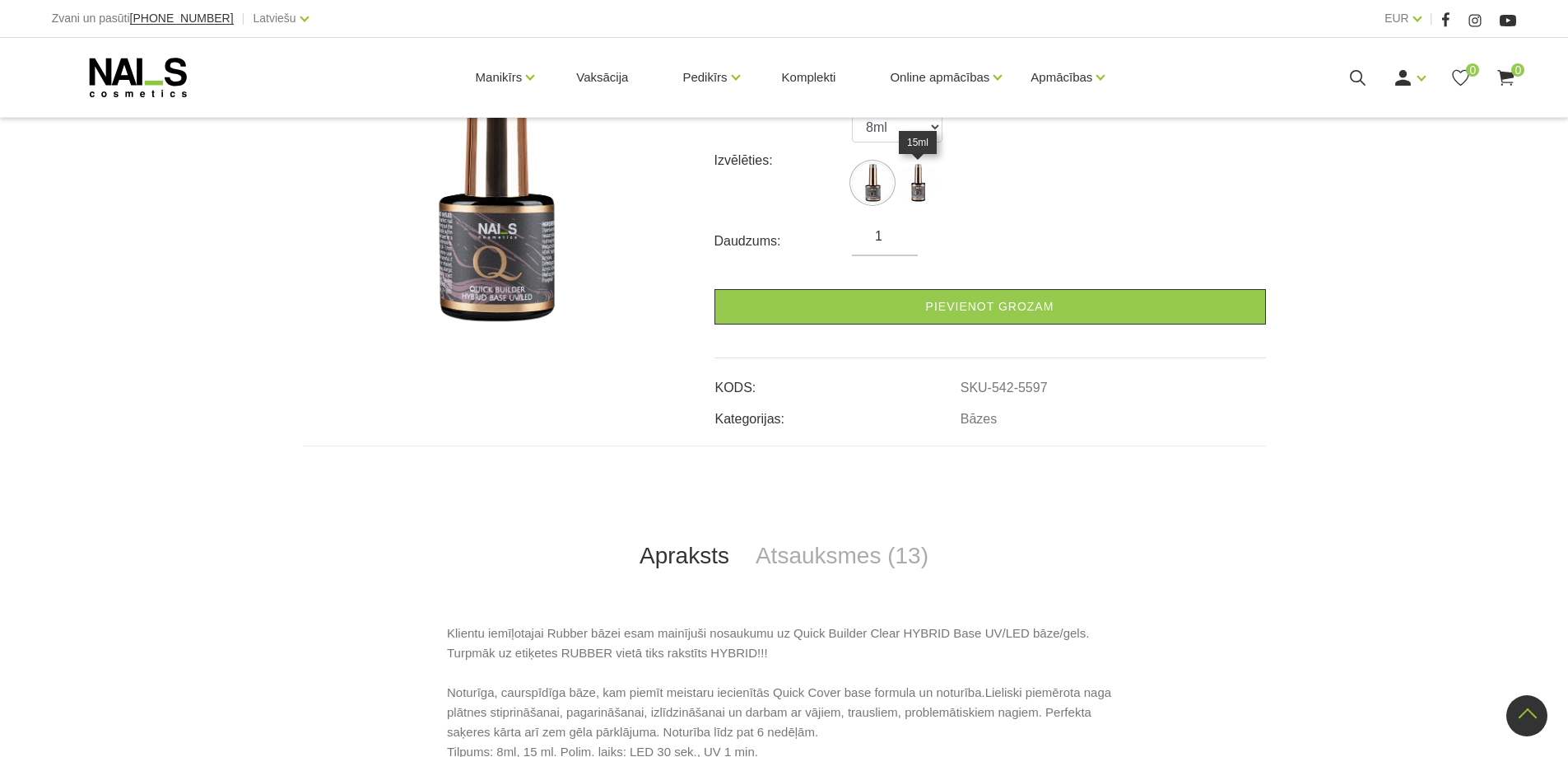
click at [916, 194] on img at bounding box center [917, 183] width 41 height 41
select select "5598"
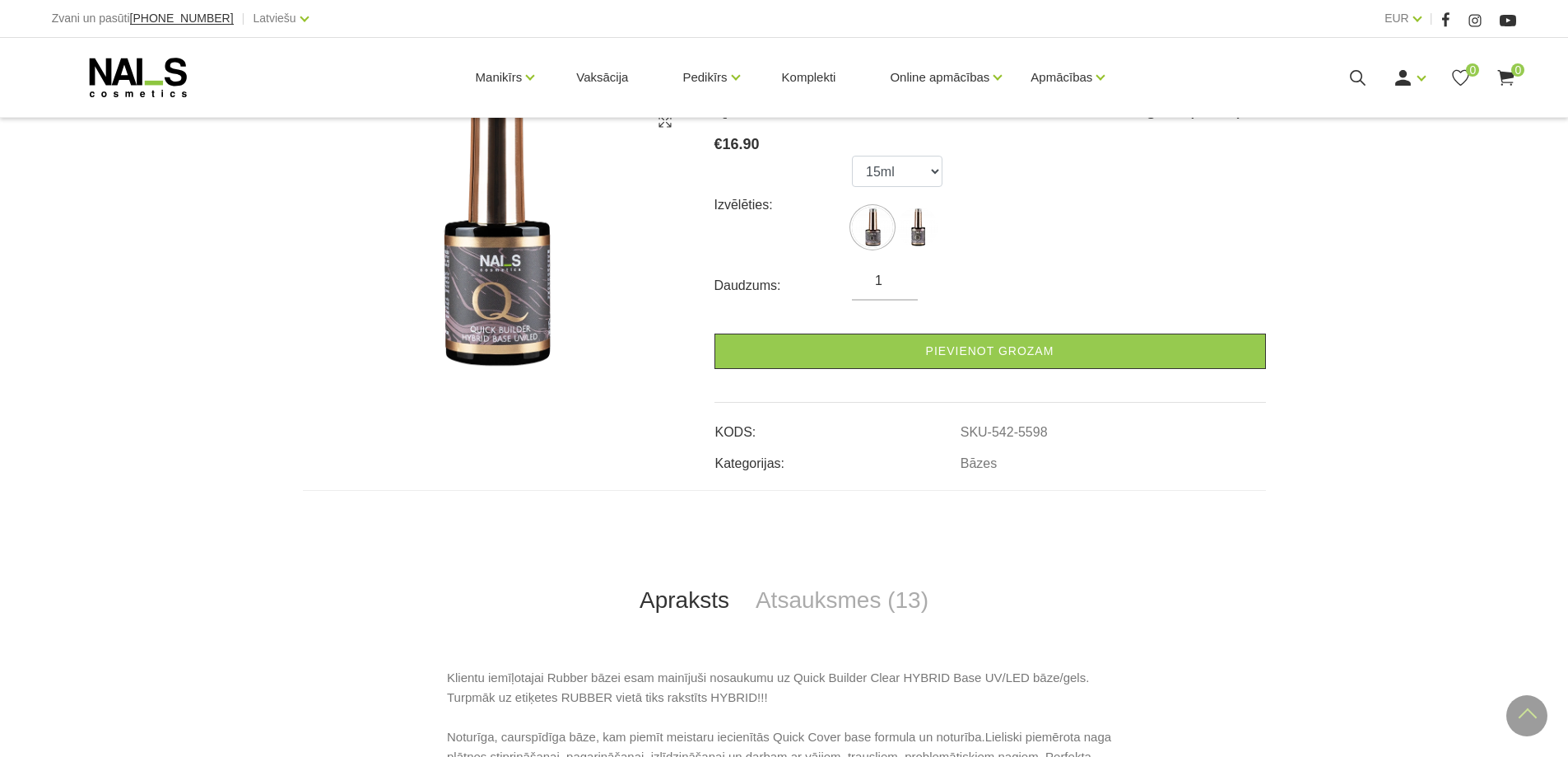
scroll to position [247, 0]
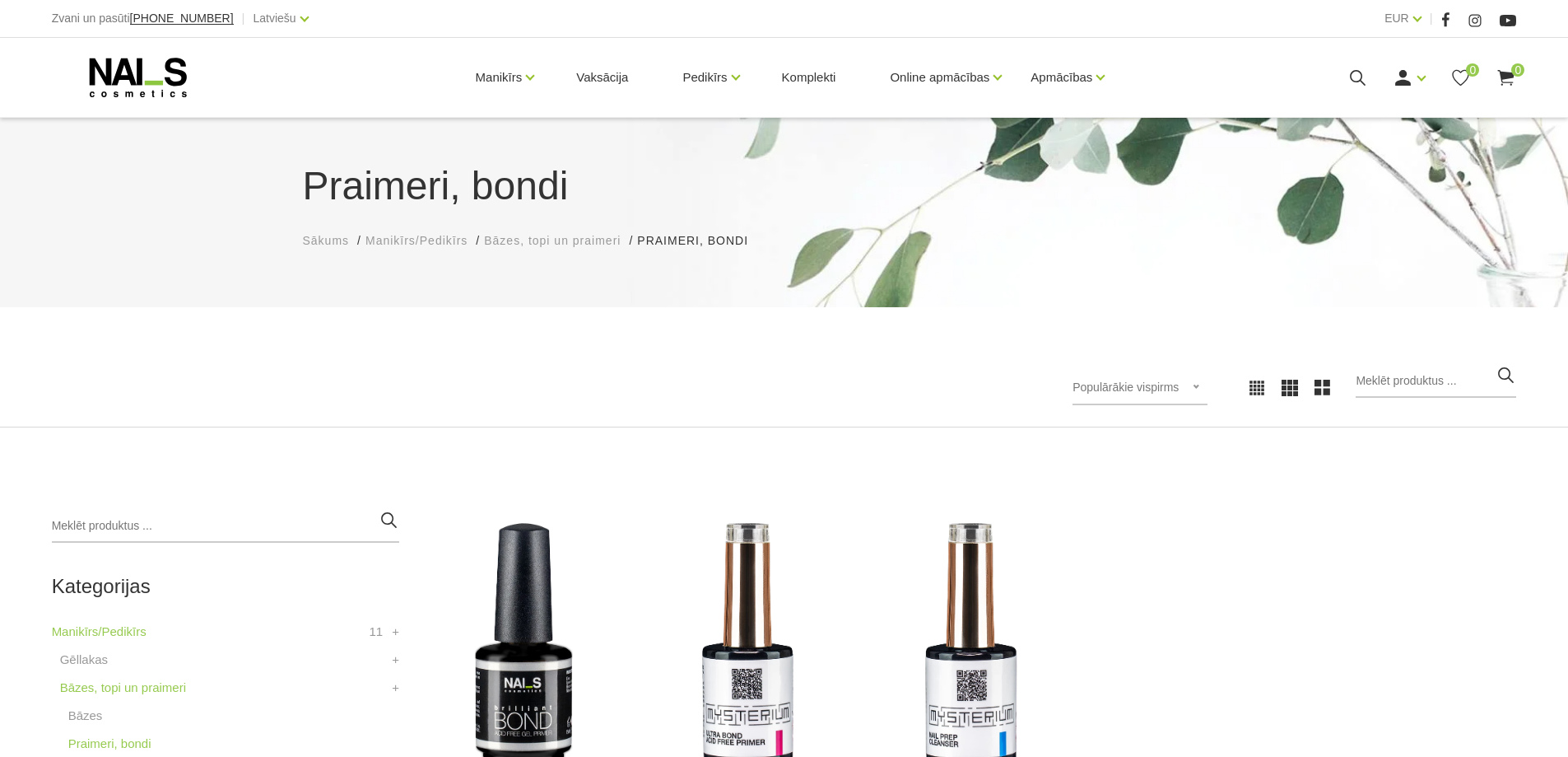
scroll to position [329, 0]
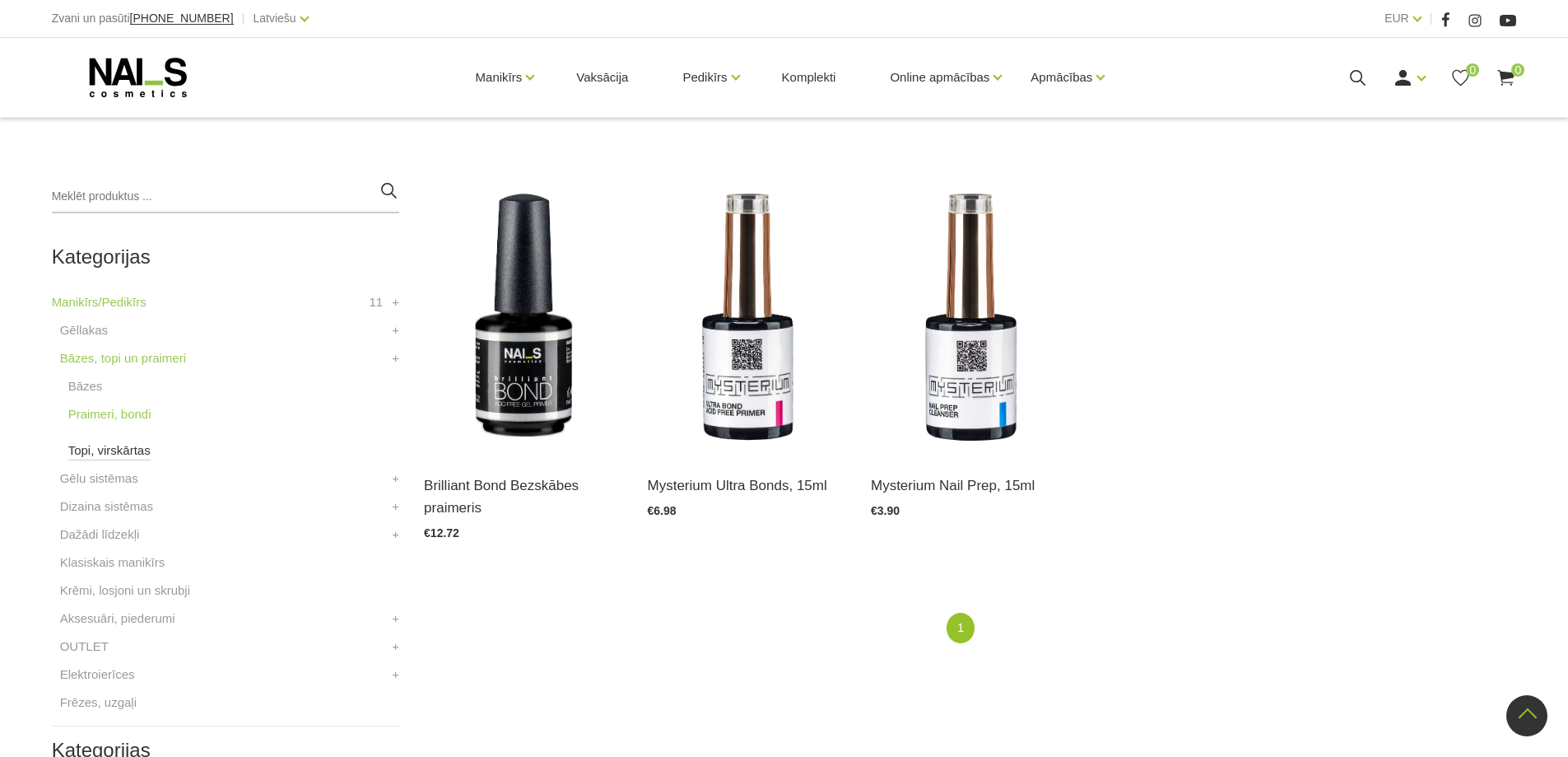
click at [121, 454] on link "Topi, virskārtas" at bounding box center [110, 450] width 82 height 20
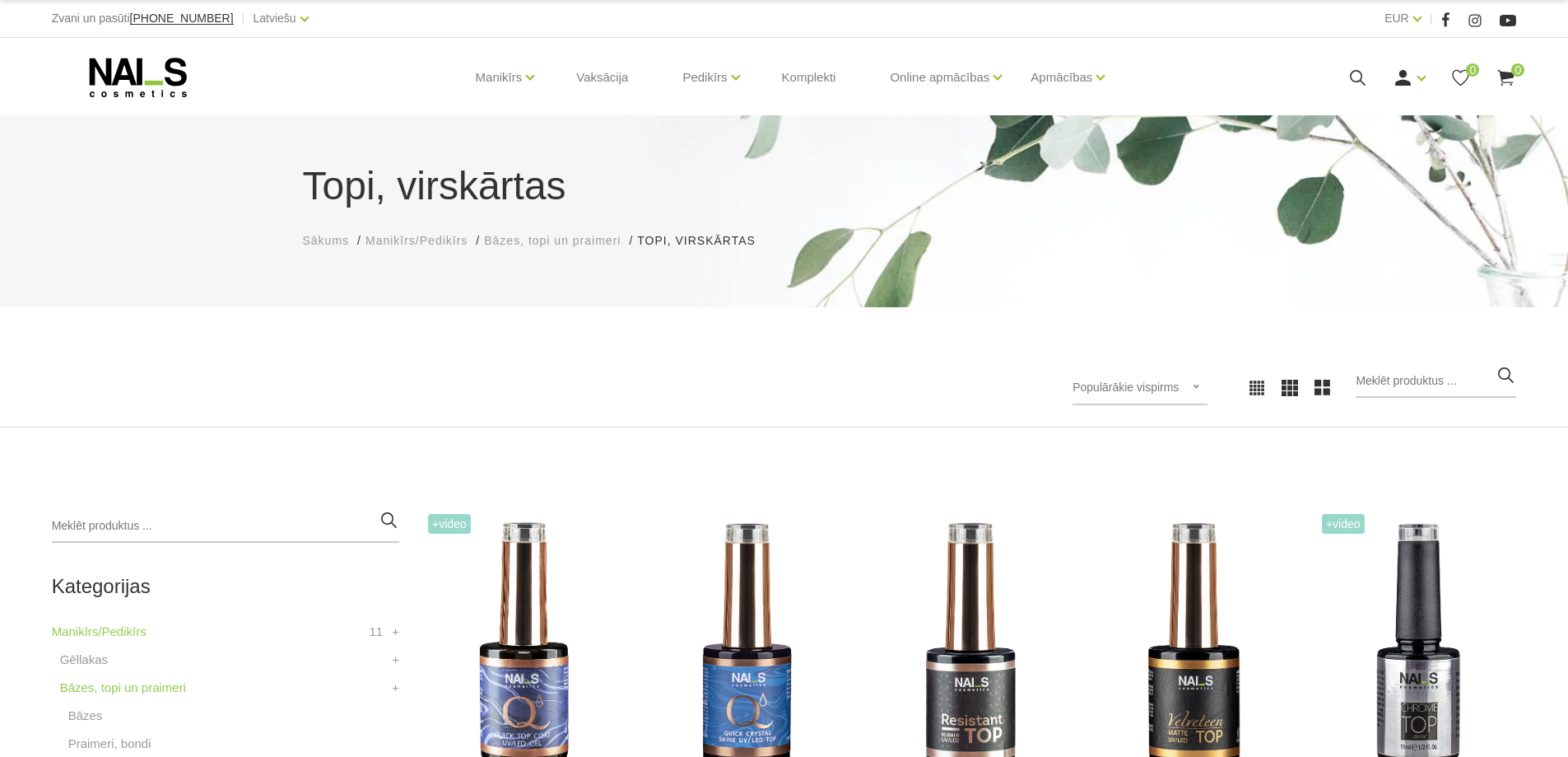
scroll to position [411, 0]
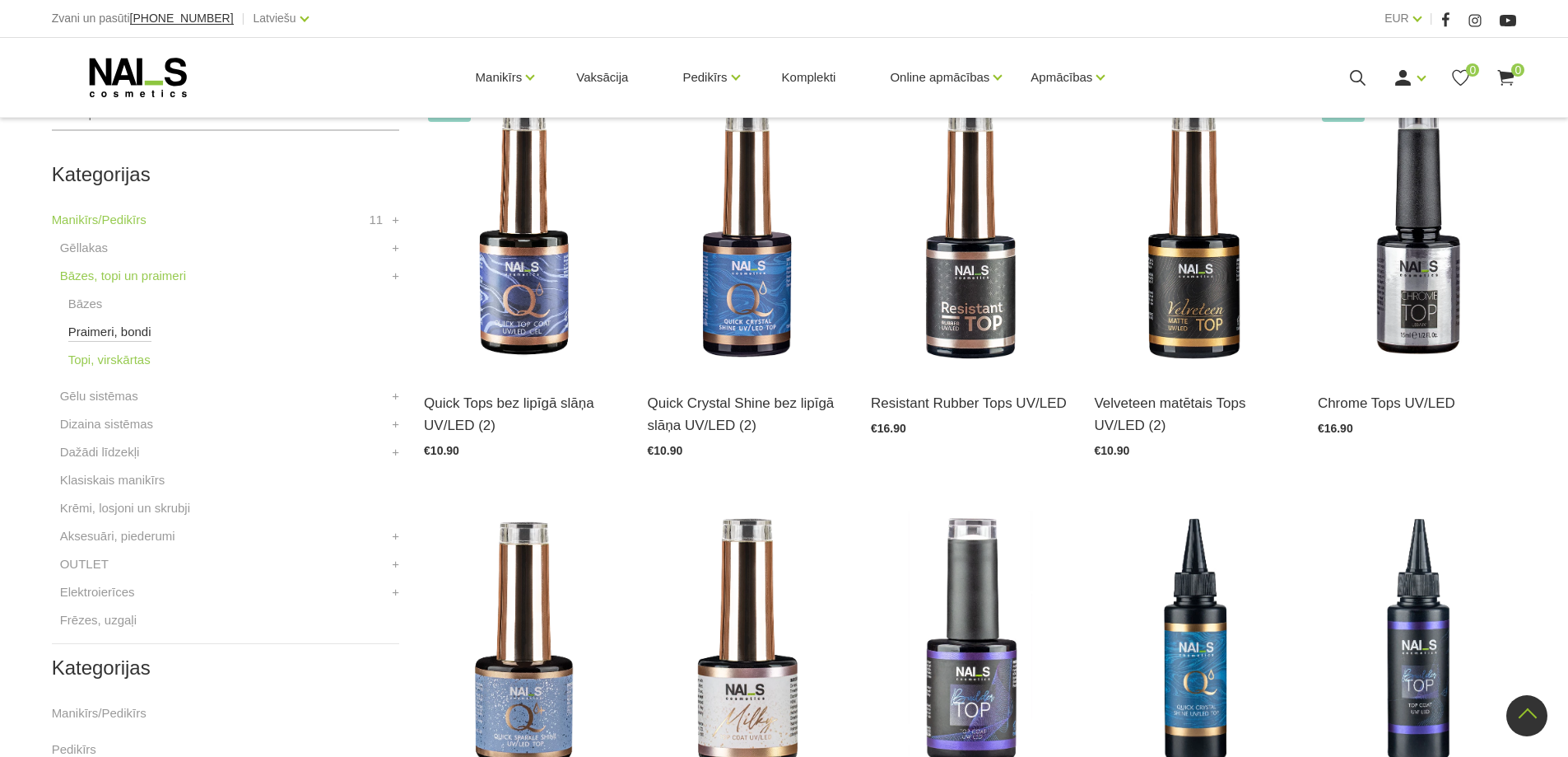
click at [111, 328] on link "Praimeri, bondi" at bounding box center [110, 332] width 83 height 20
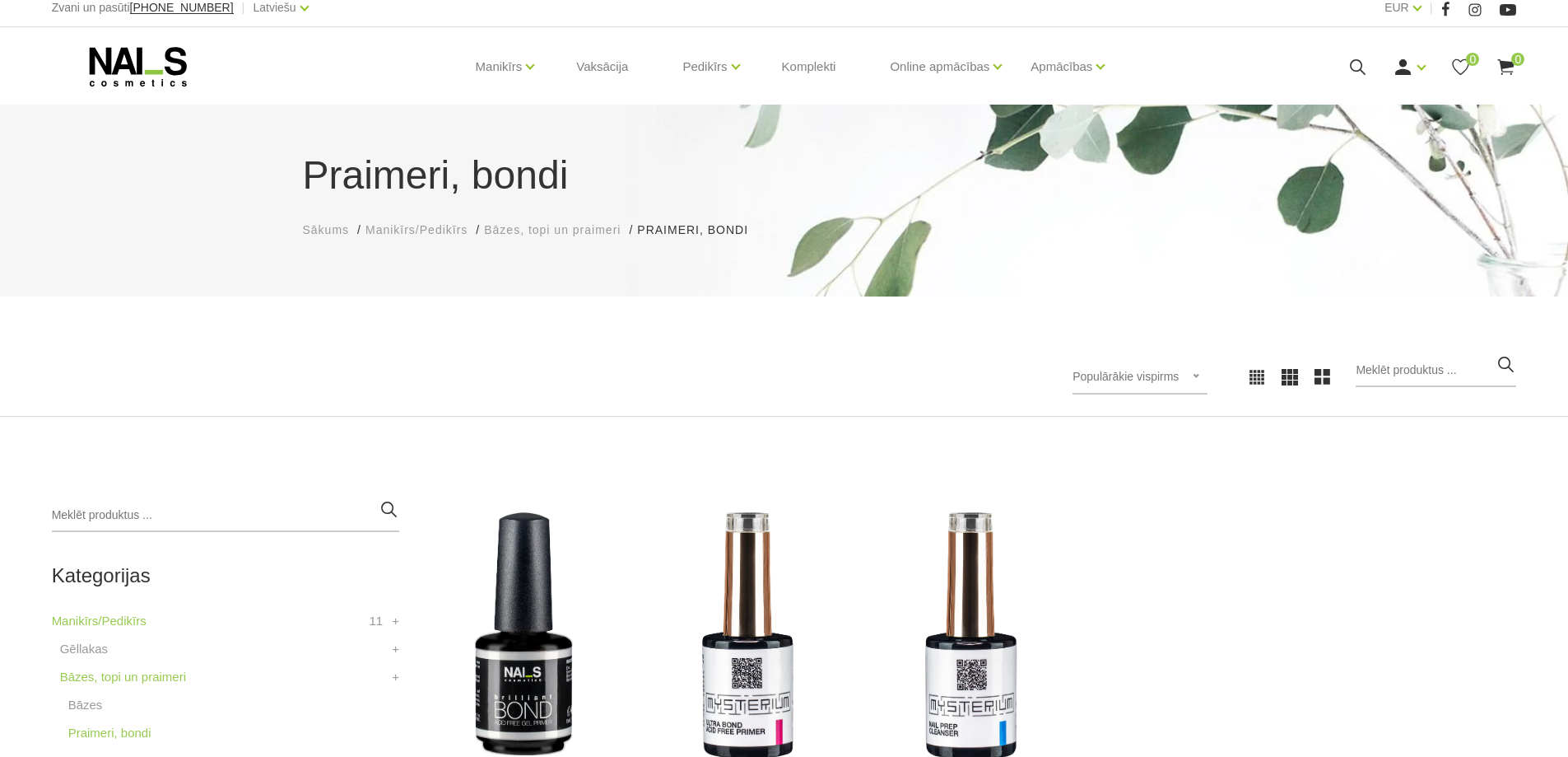
scroll to position [411, 0]
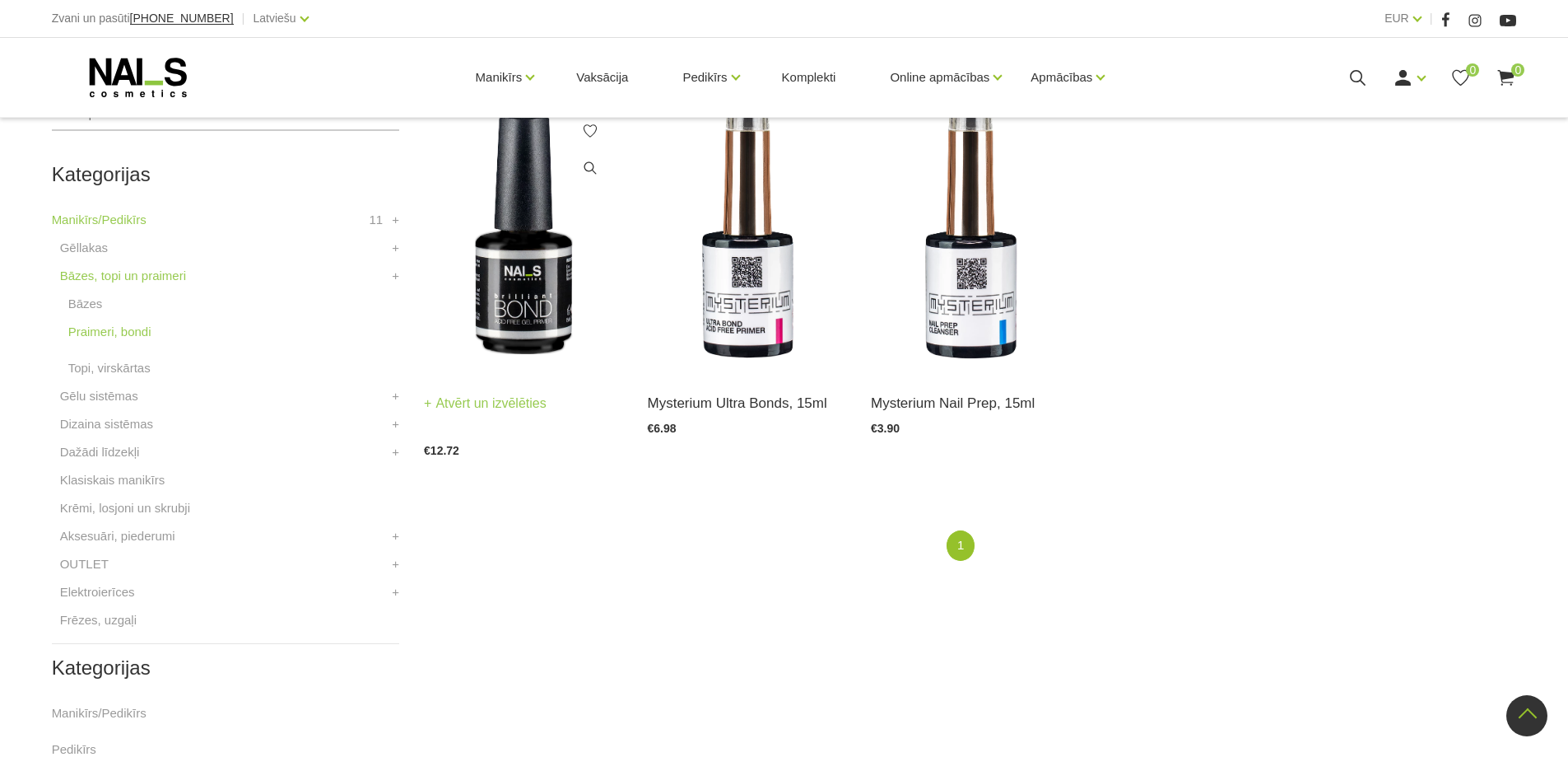
click at [553, 319] on img at bounding box center [523, 234] width 199 height 273
